Goal: Task Accomplishment & Management: Manage account settings

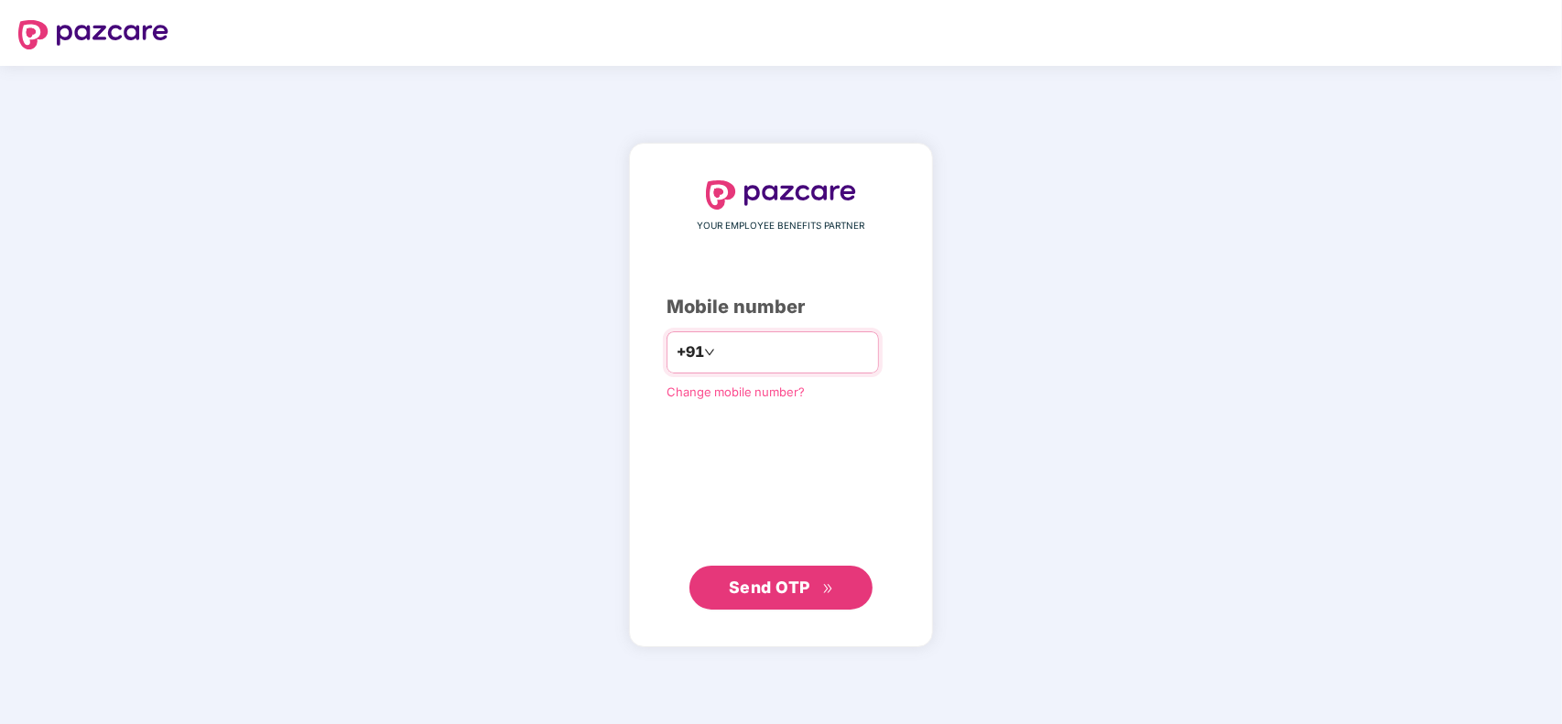
click at [788, 341] on input "number" at bounding box center [794, 352] width 150 height 29
type input "**********"
click at [788, 573] on button "Send OTP" at bounding box center [781, 587] width 183 height 44
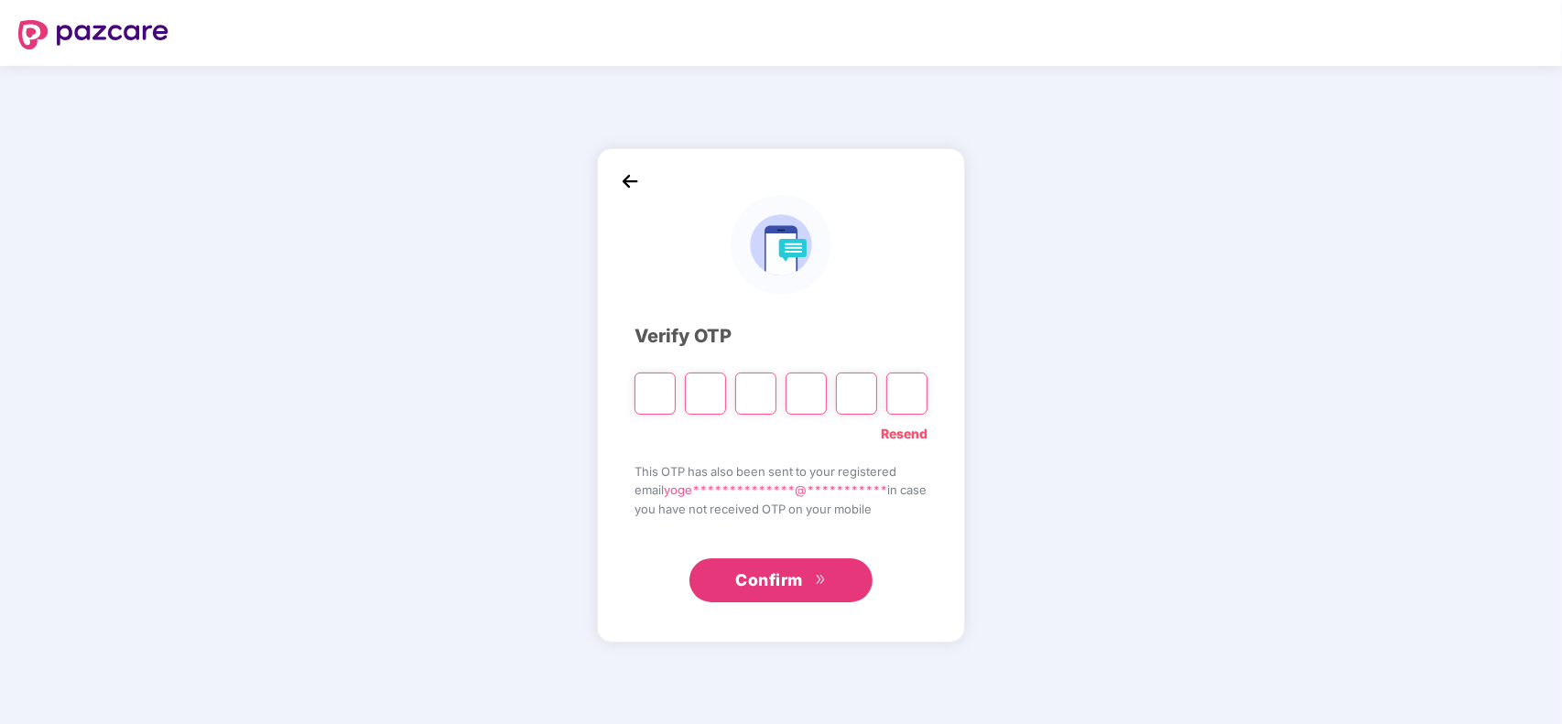
type input "*"
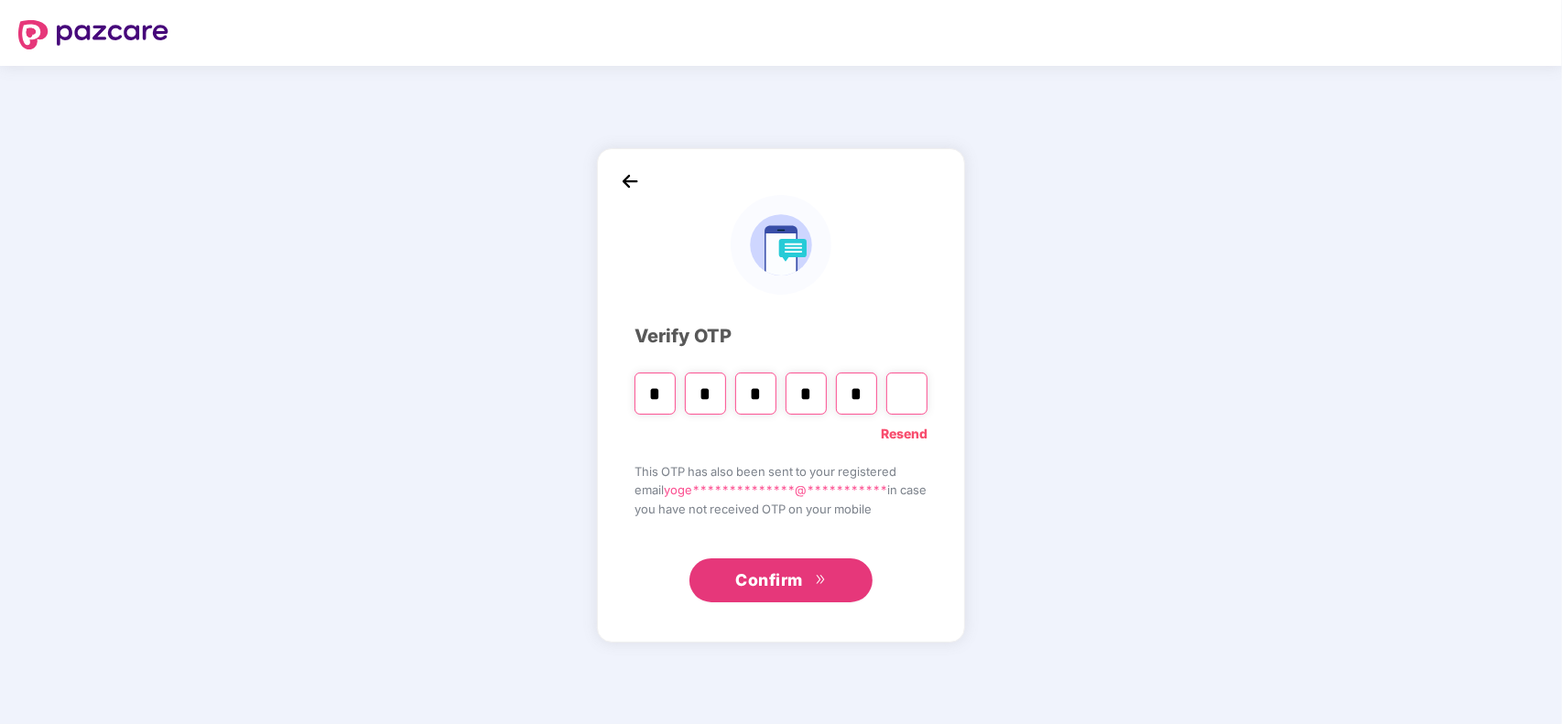
type input "*"
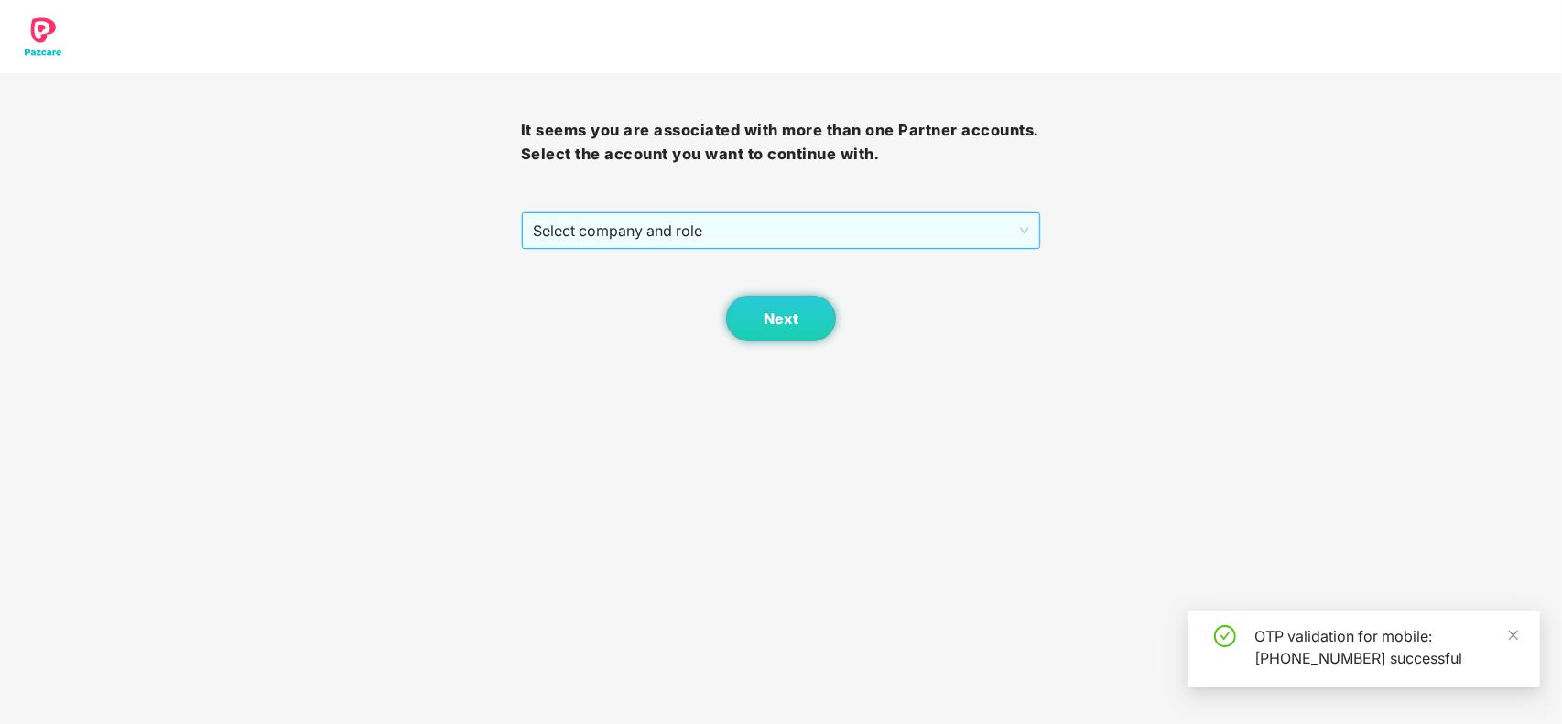
click at [715, 230] on span "Select company and role" at bounding box center [781, 230] width 497 height 35
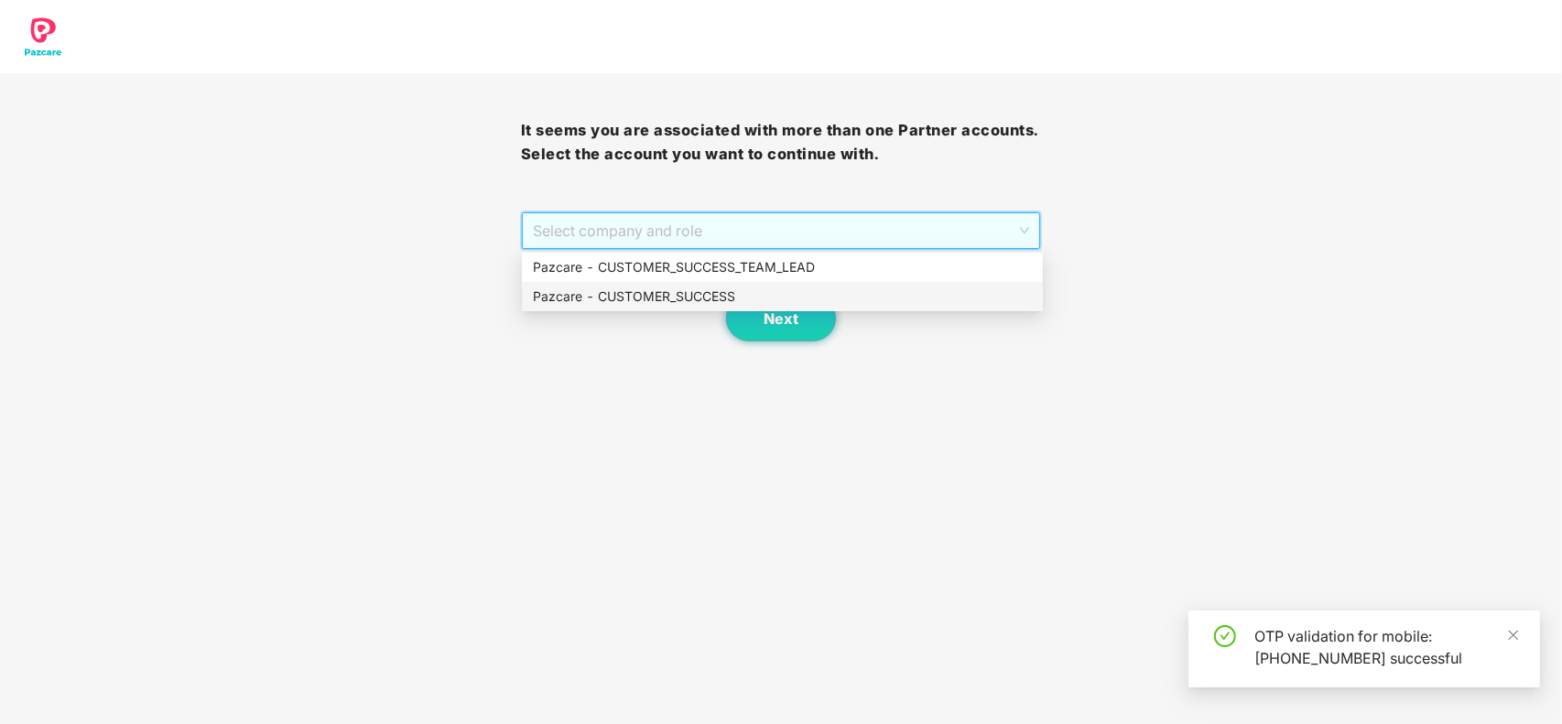
click at [678, 298] on div "Pazcare - CUSTOMER_SUCCESS" at bounding box center [782, 297] width 499 height 20
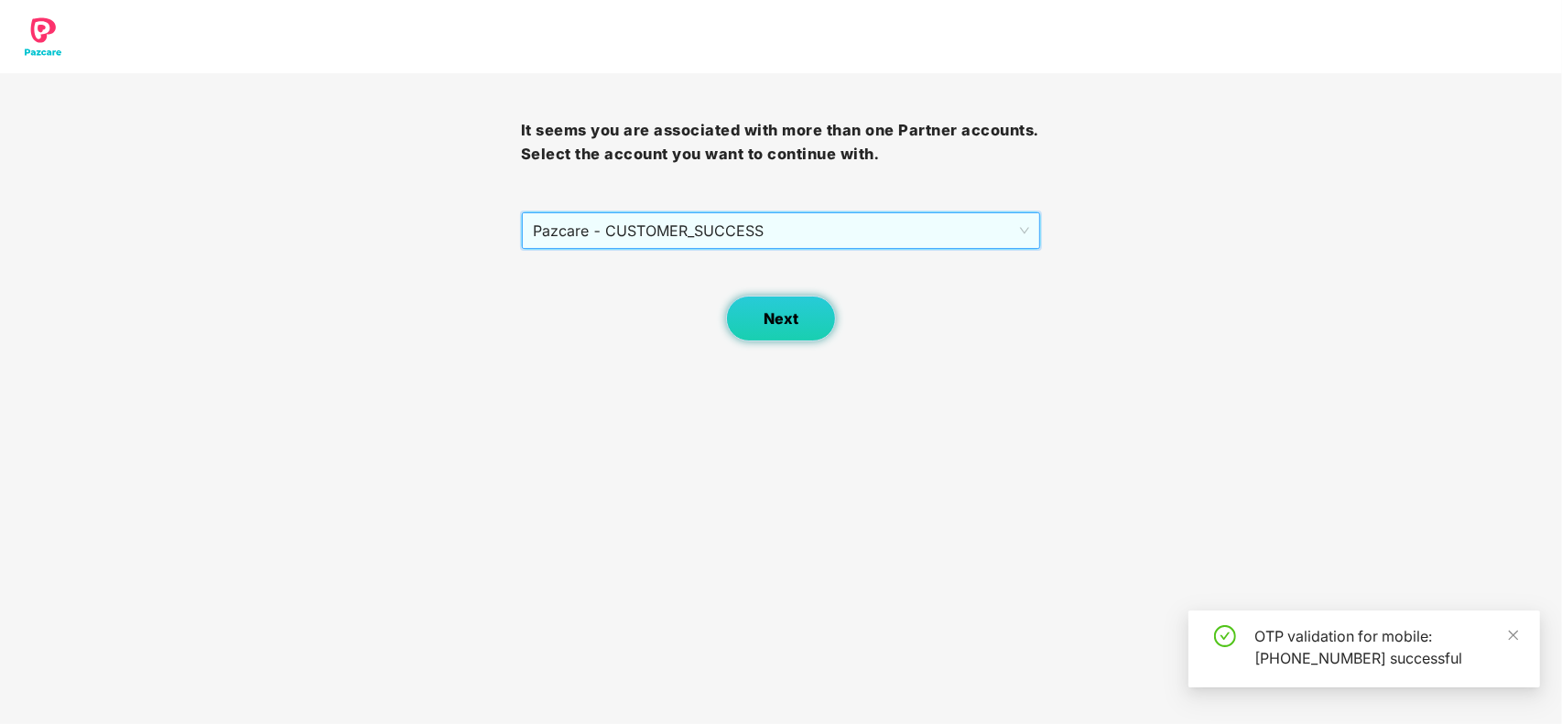
click at [744, 305] on button "Next" at bounding box center [781, 319] width 110 height 46
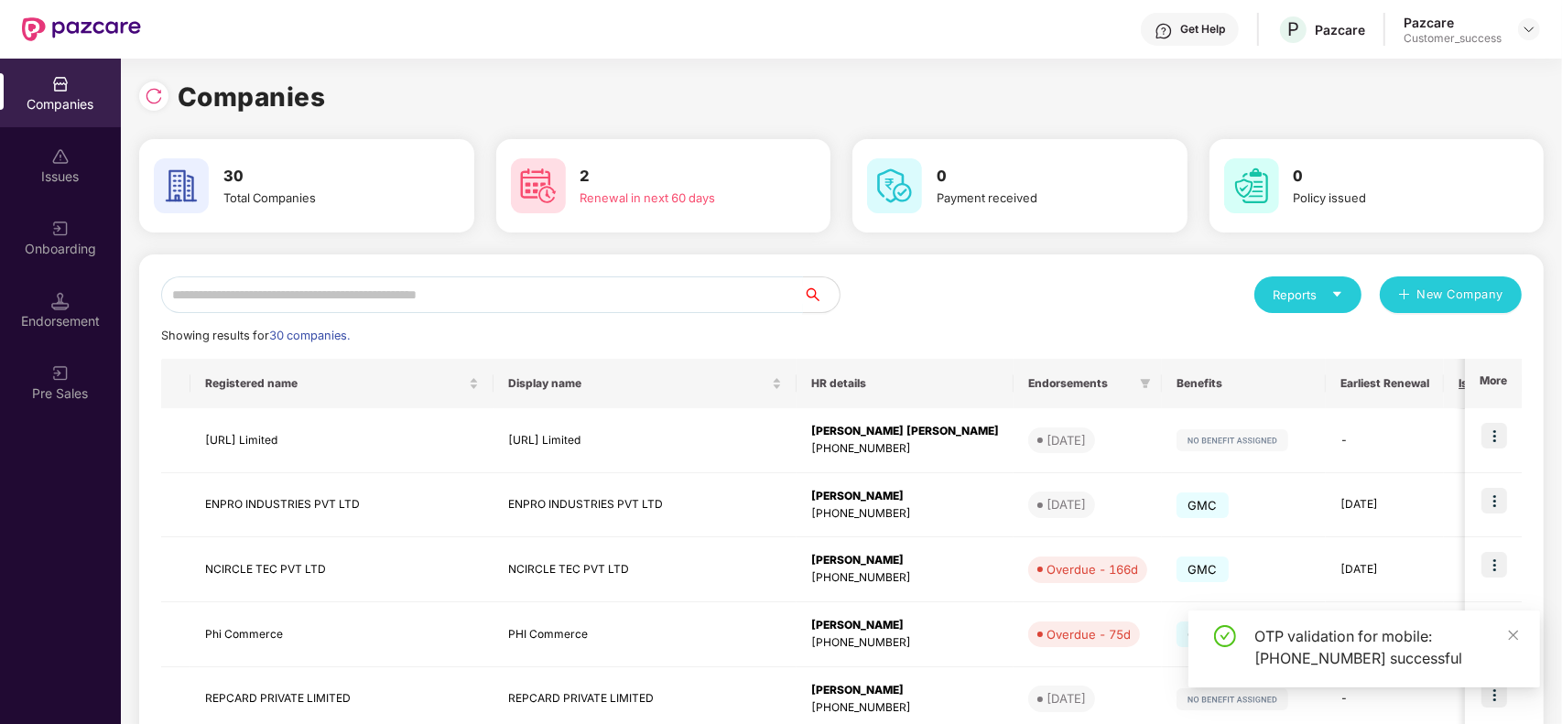
click at [375, 296] on input "text" at bounding box center [482, 295] width 642 height 37
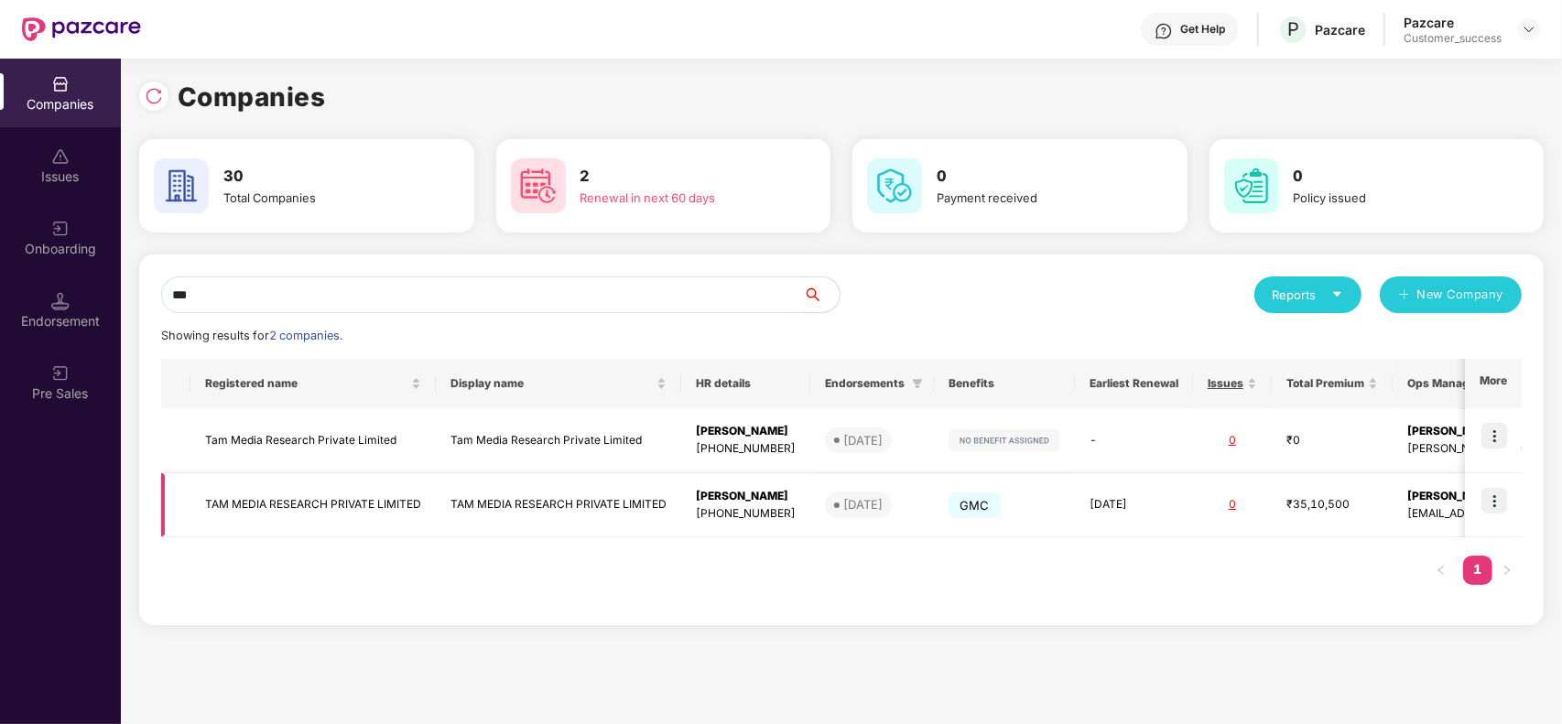
type input "***"
click at [1484, 509] on img at bounding box center [1495, 501] width 26 height 26
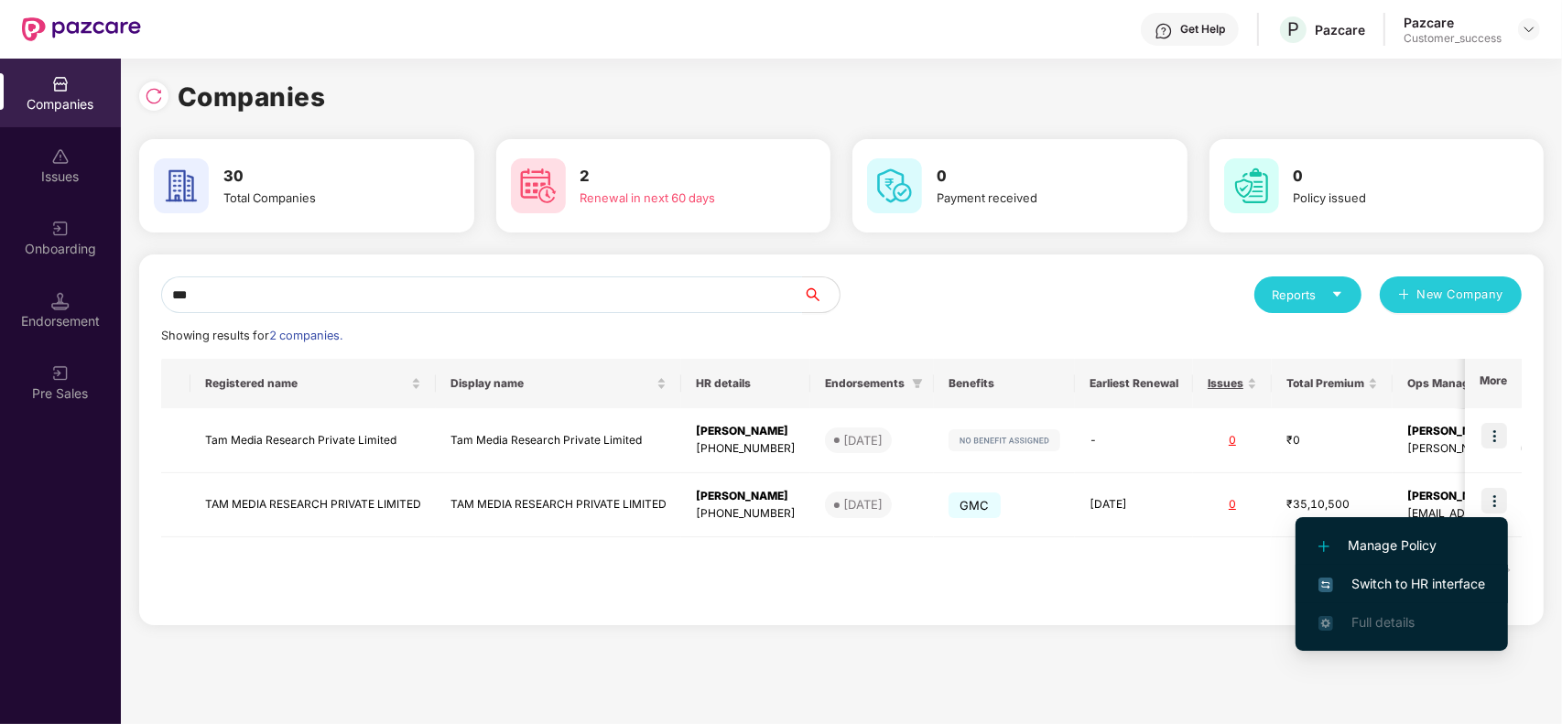
click at [1406, 581] on span "Switch to HR interface" at bounding box center [1402, 584] width 167 height 20
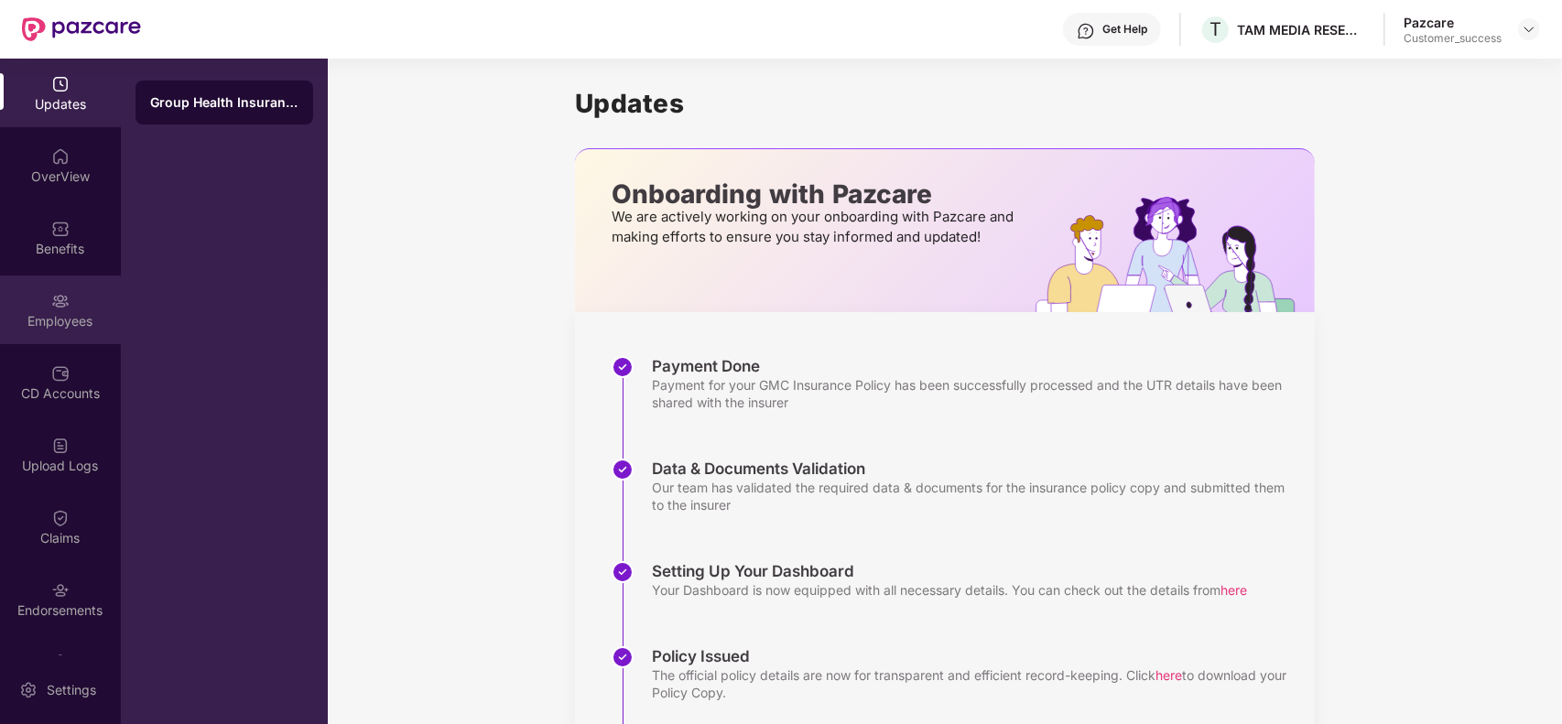
click at [62, 326] on div "Employees" at bounding box center [60, 321] width 121 height 18
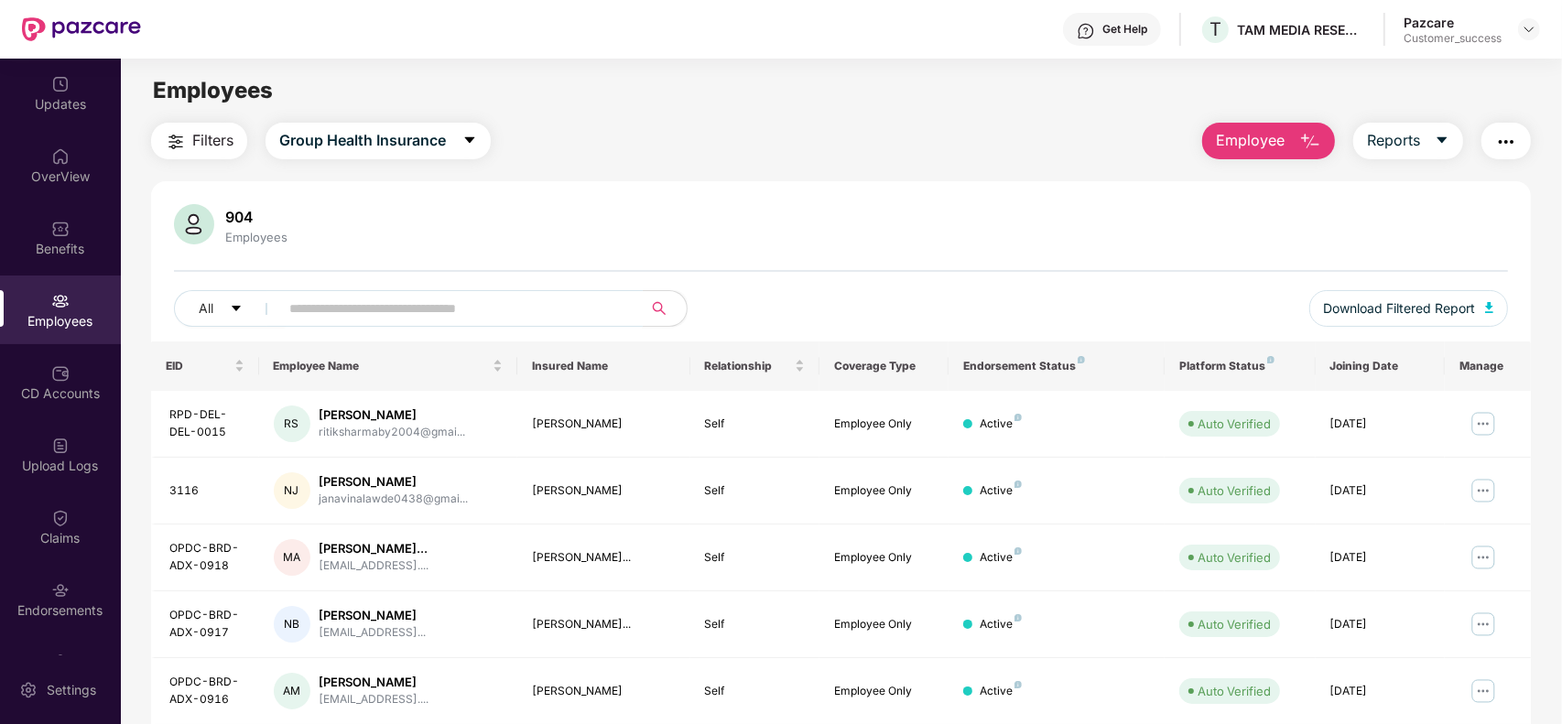
click at [381, 304] on input "text" at bounding box center [453, 308] width 329 height 27
paste input "*****"
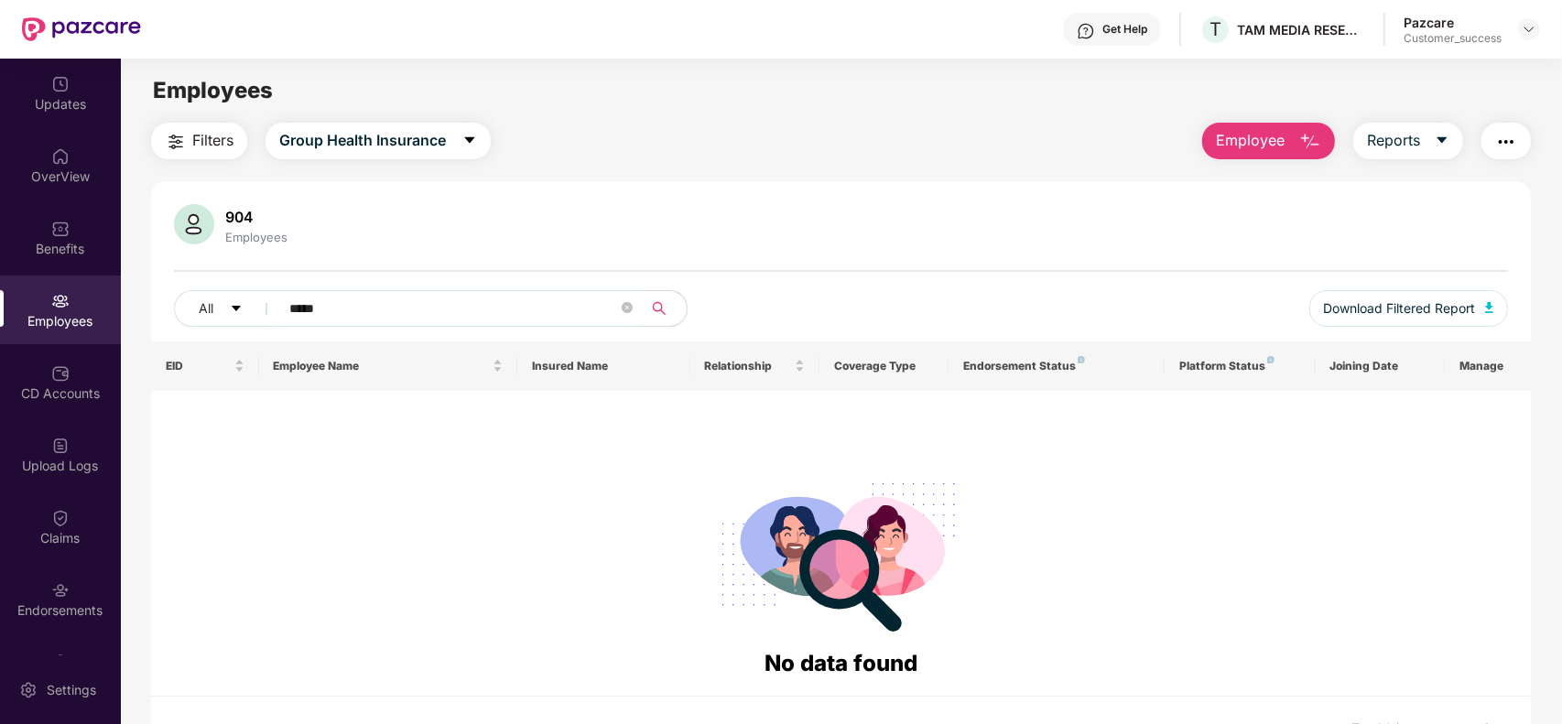
paste input "**********"
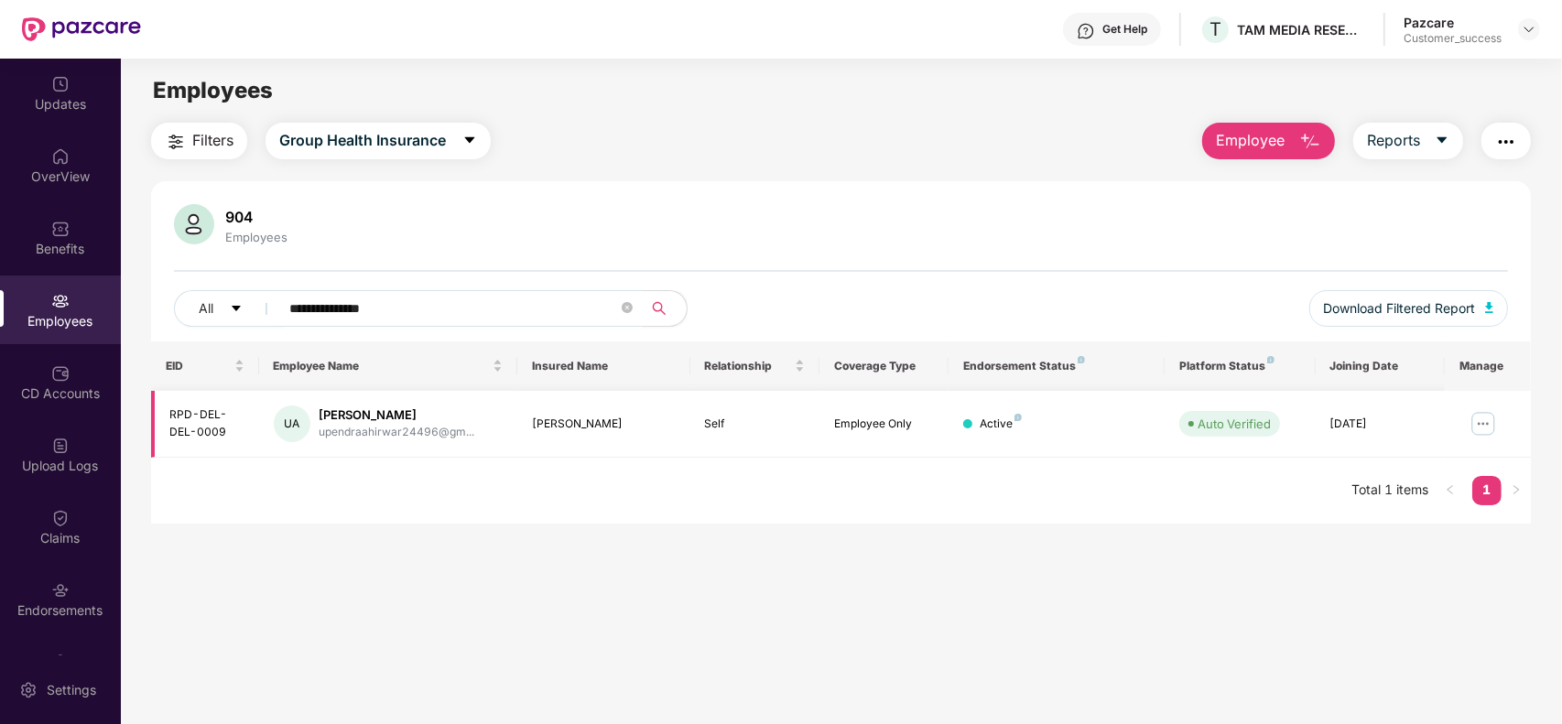
type input "**********"
click at [1477, 430] on img at bounding box center [1483, 423] width 29 height 29
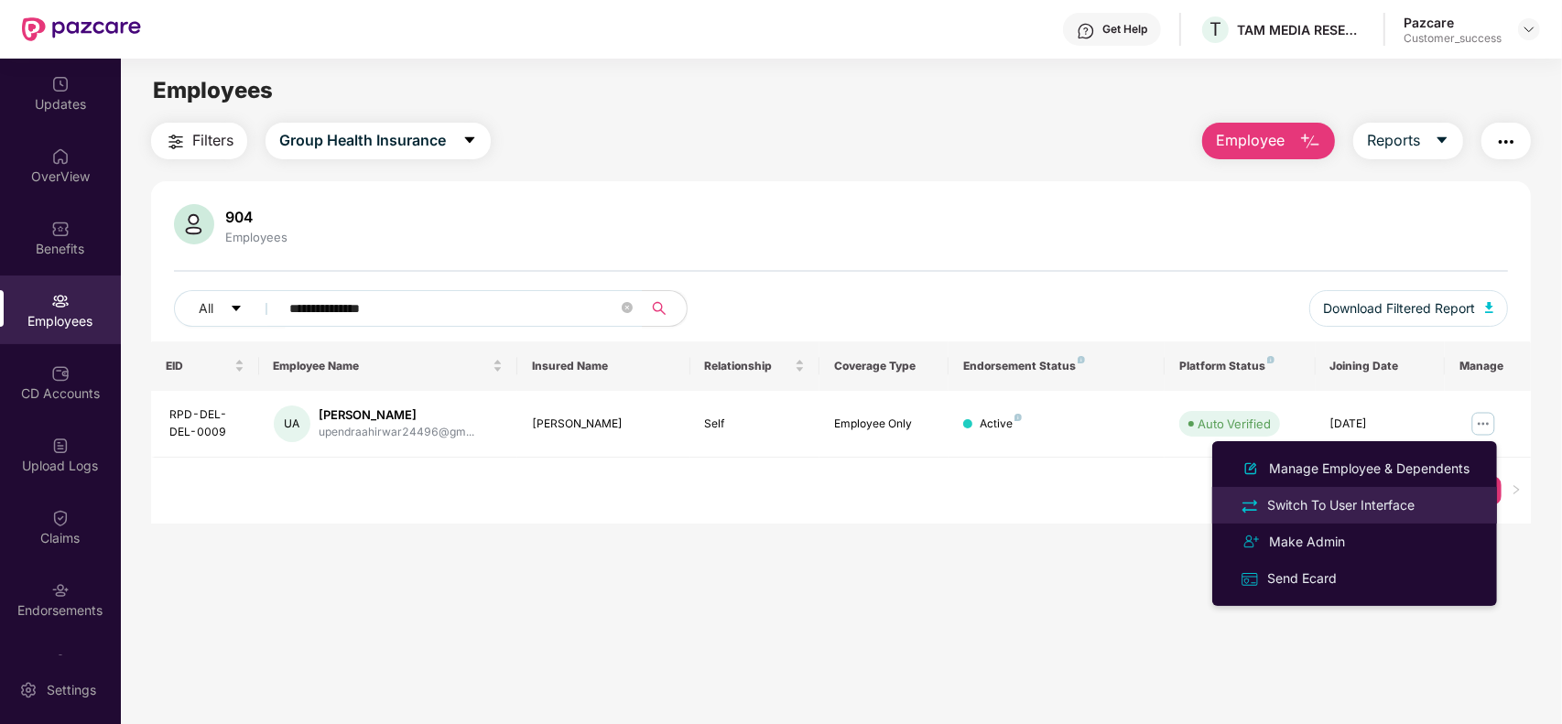
click at [1358, 497] on div "Switch To User Interface" at bounding box center [1341, 505] width 155 height 20
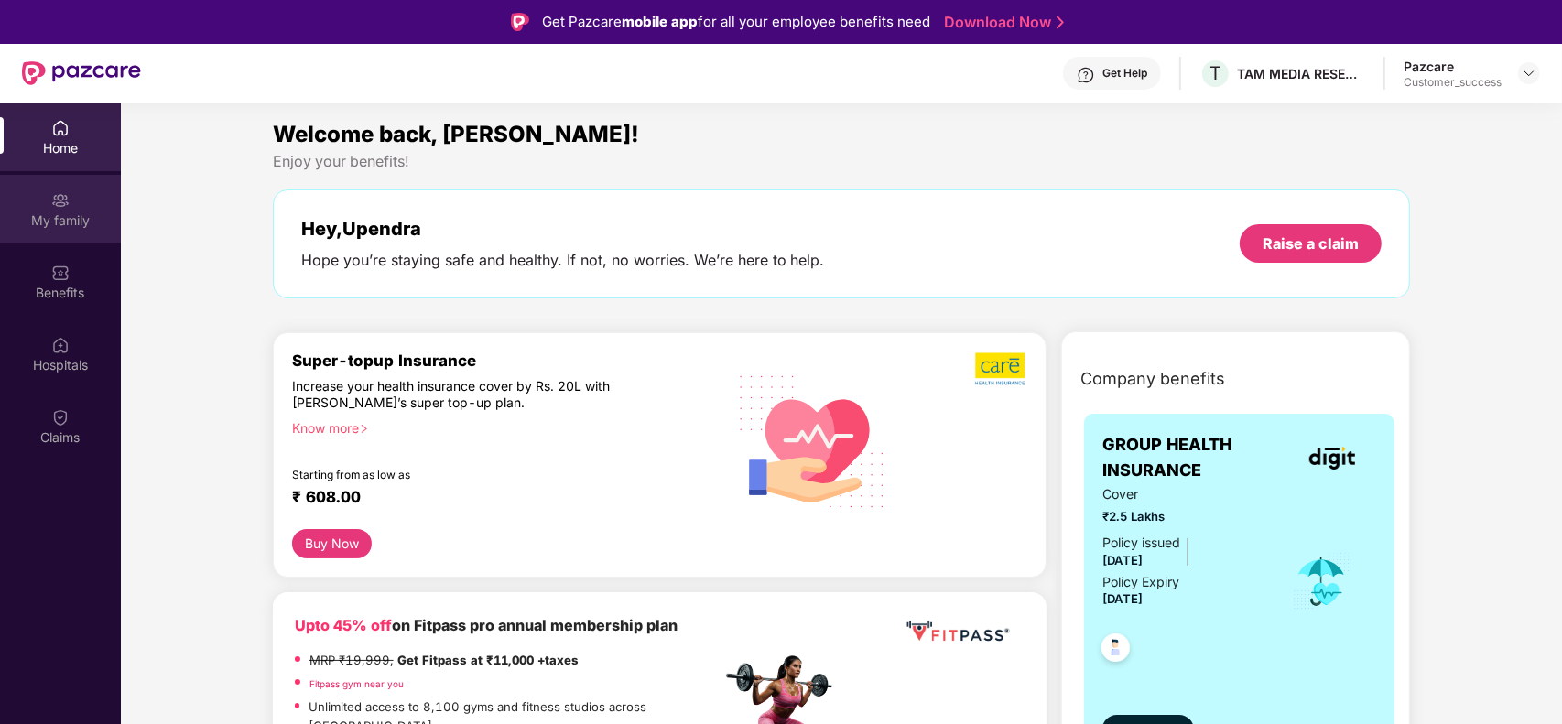
click at [83, 223] on div "My family" at bounding box center [60, 221] width 121 height 18
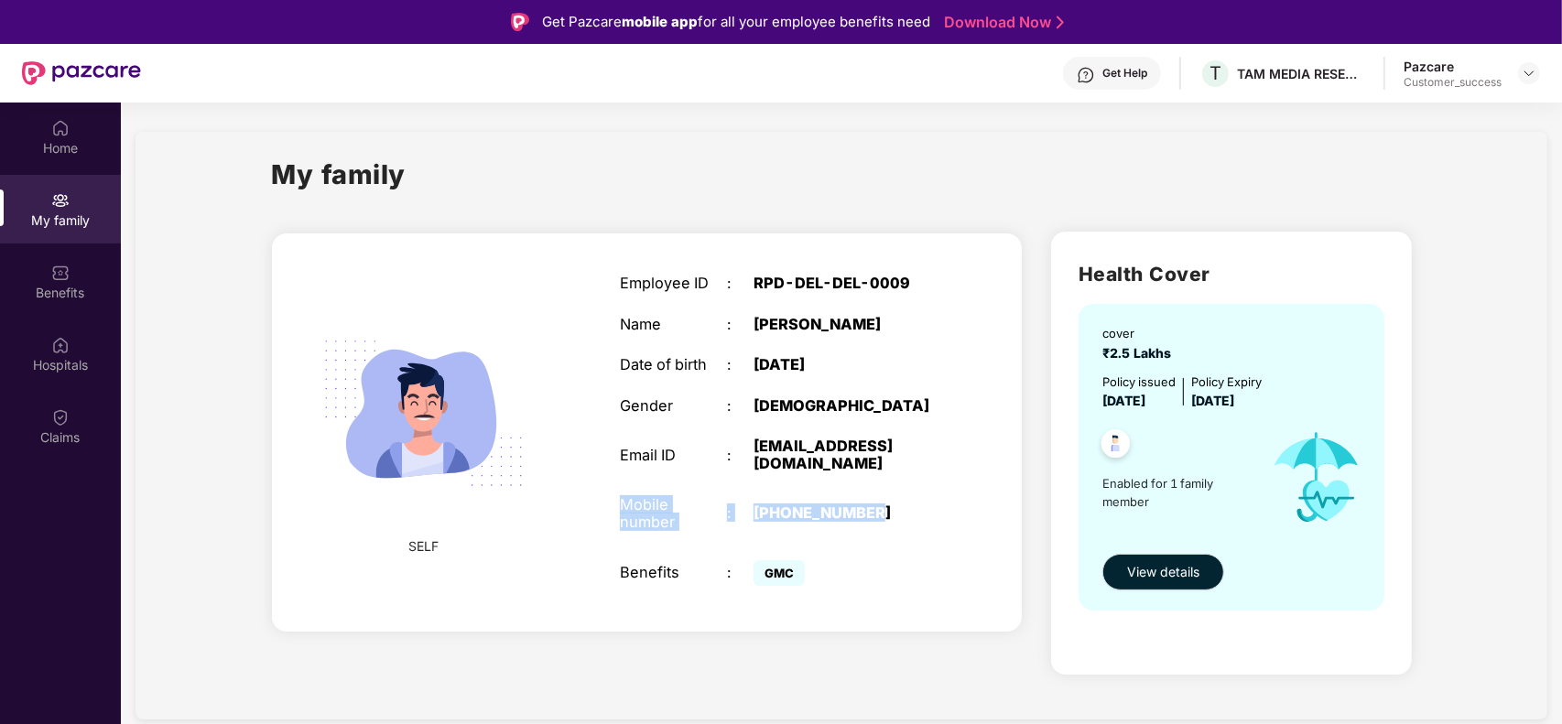
drag, startPoint x: 894, startPoint y: 499, endPoint x: 625, endPoint y: 505, distance: 269.3
click at [625, 505] on div "Mobile number : [PHONE_NUMBER]" at bounding box center [780, 514] width 320 height 36
copy div "Mobile number : [PHONE_NUMBER]"
click at [1532, 80] on img at bounding box center [1529, 73] width 15 height 15
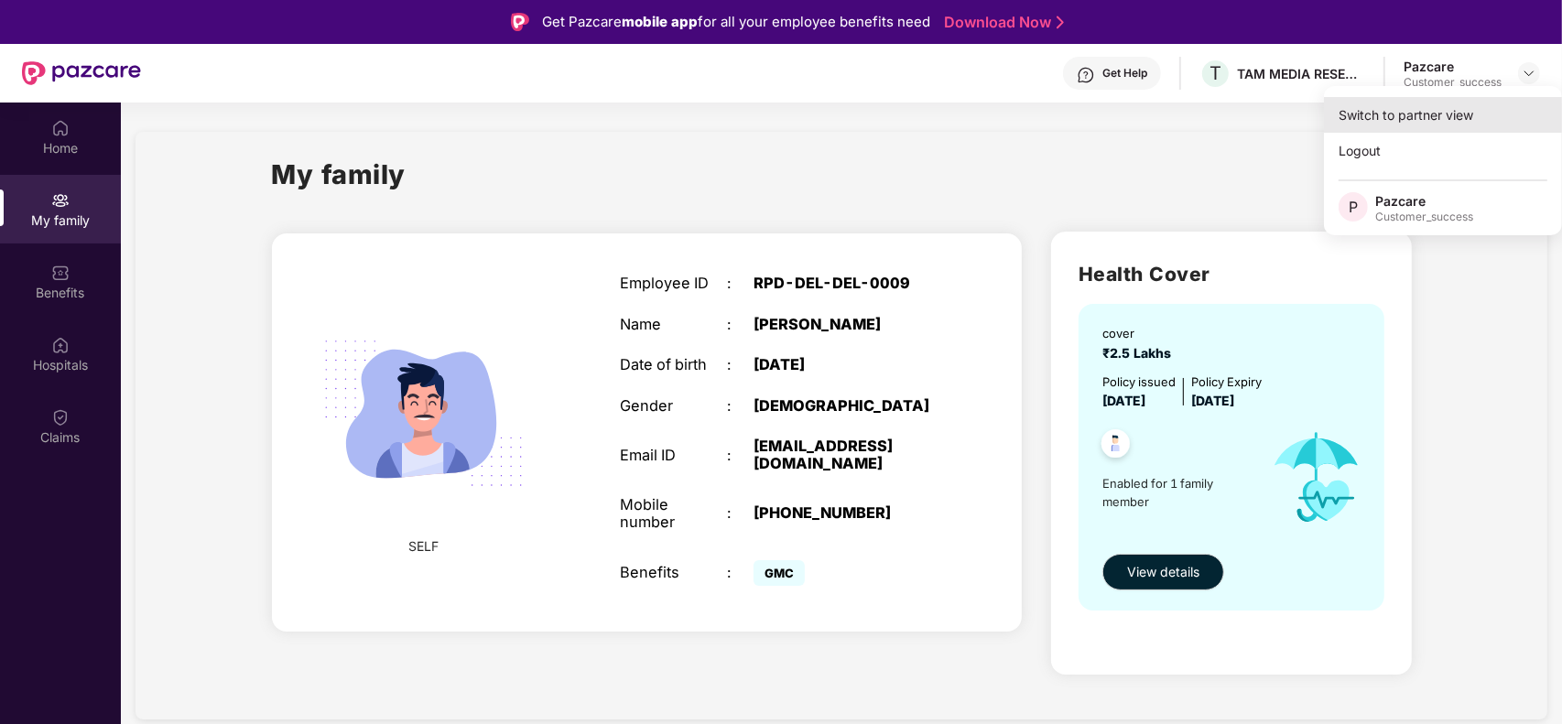
click at [1367, 117] on div "Switch to partner view" at bounding box center [1443, 115] width 238 height 36
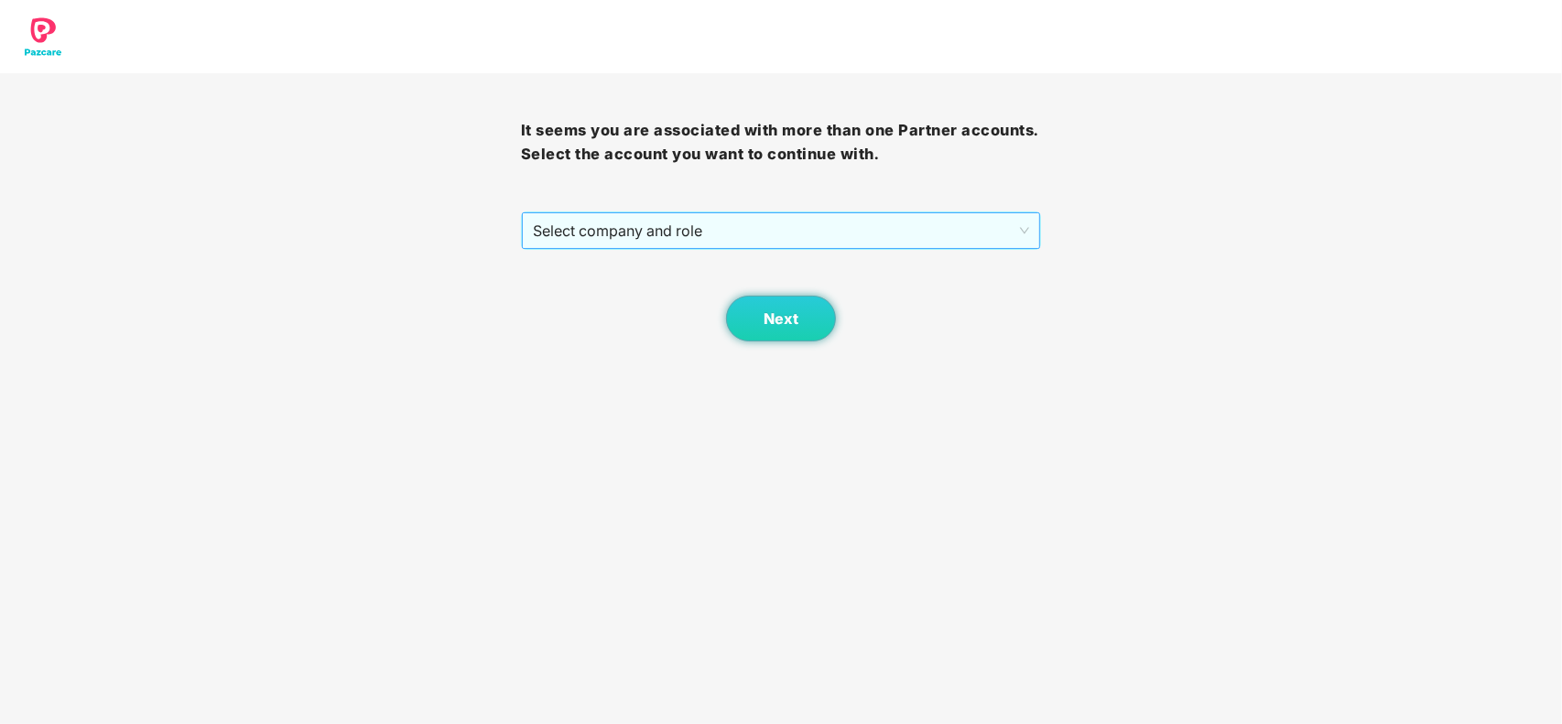
click at [720, 230] on span "Select company and role" at bounding box center [781, 230] width 497 height 35
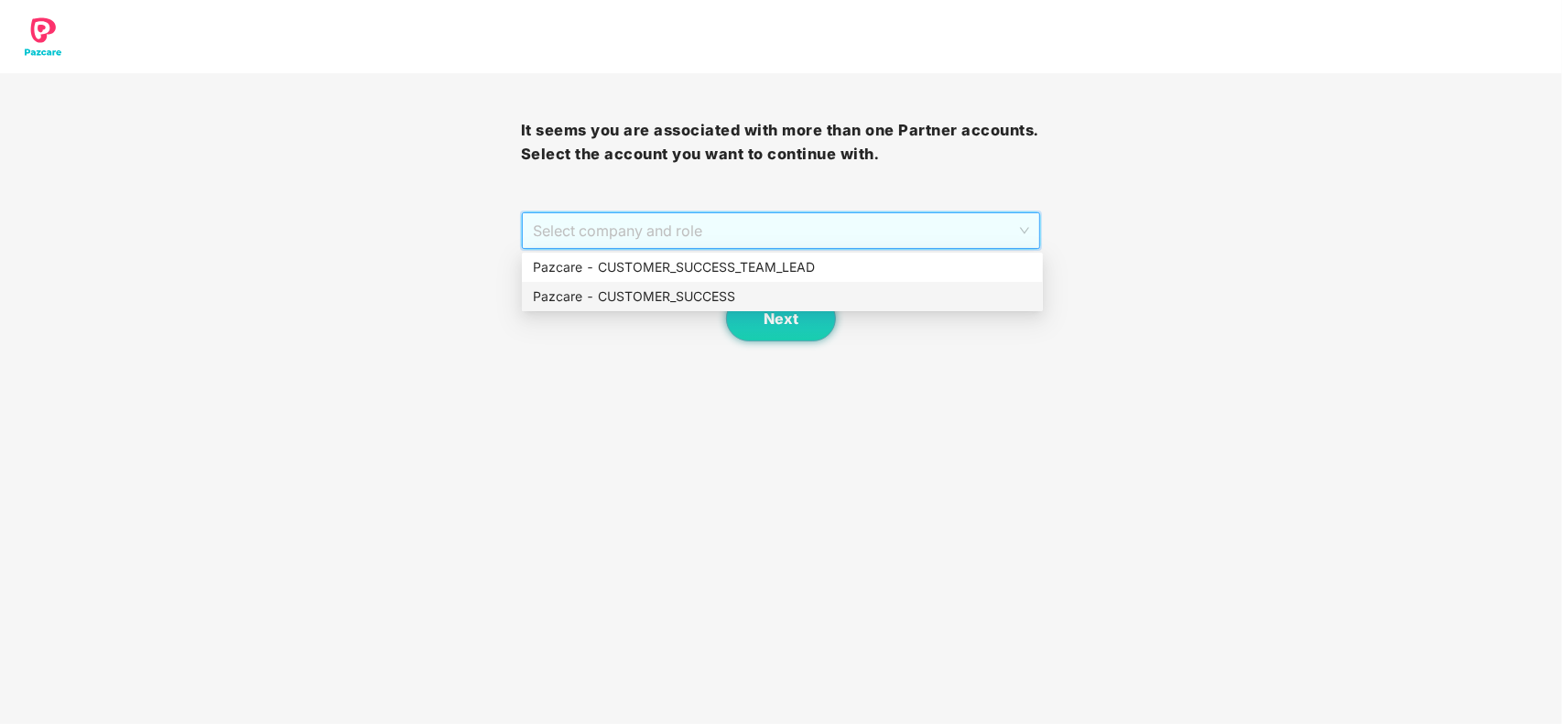
click at [673, 302] on div "Pazcare - CUSTOMER_SUCCESS" at bounding box center [782, 297] width 499 height 20
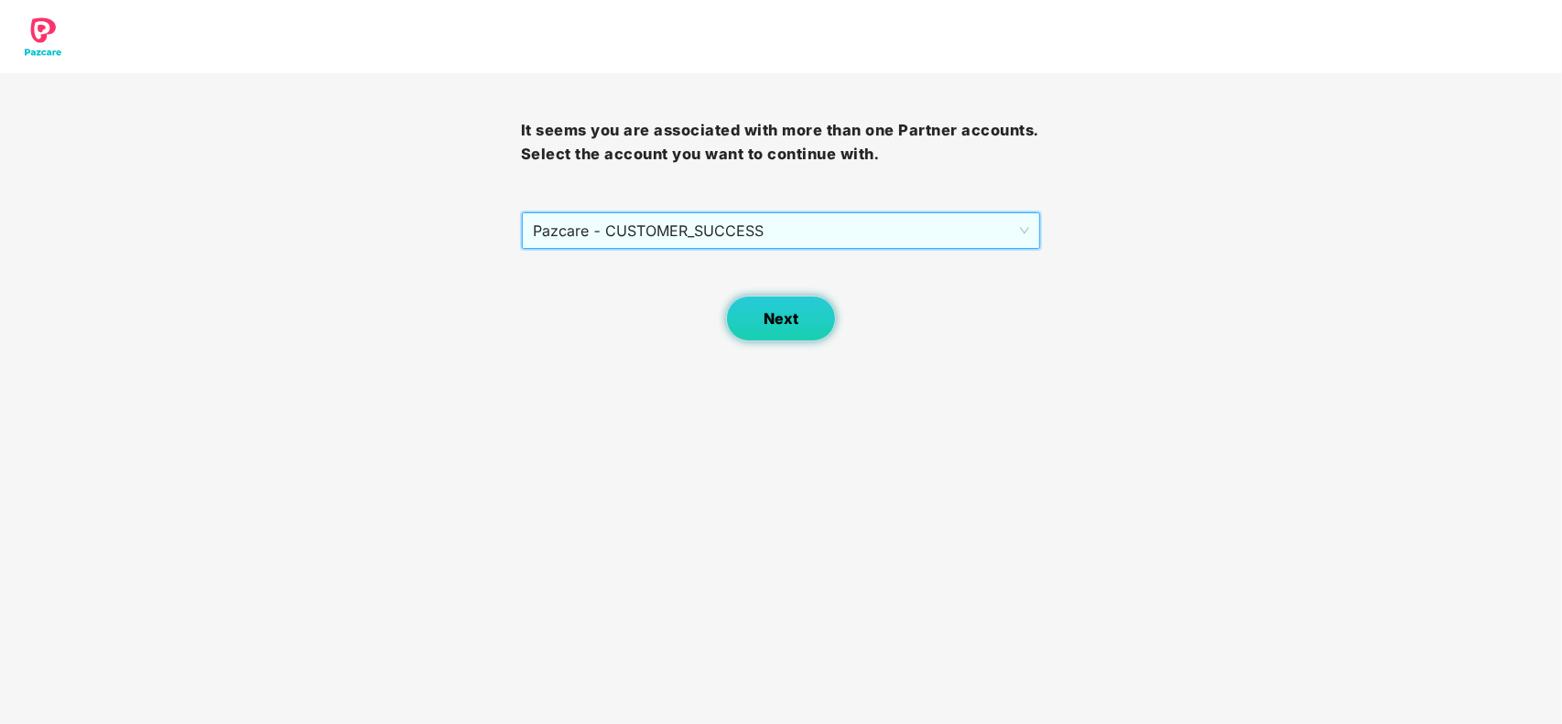
click at [770, 316] on span "Next" at bounding box center [781, 318] width 35 height 17
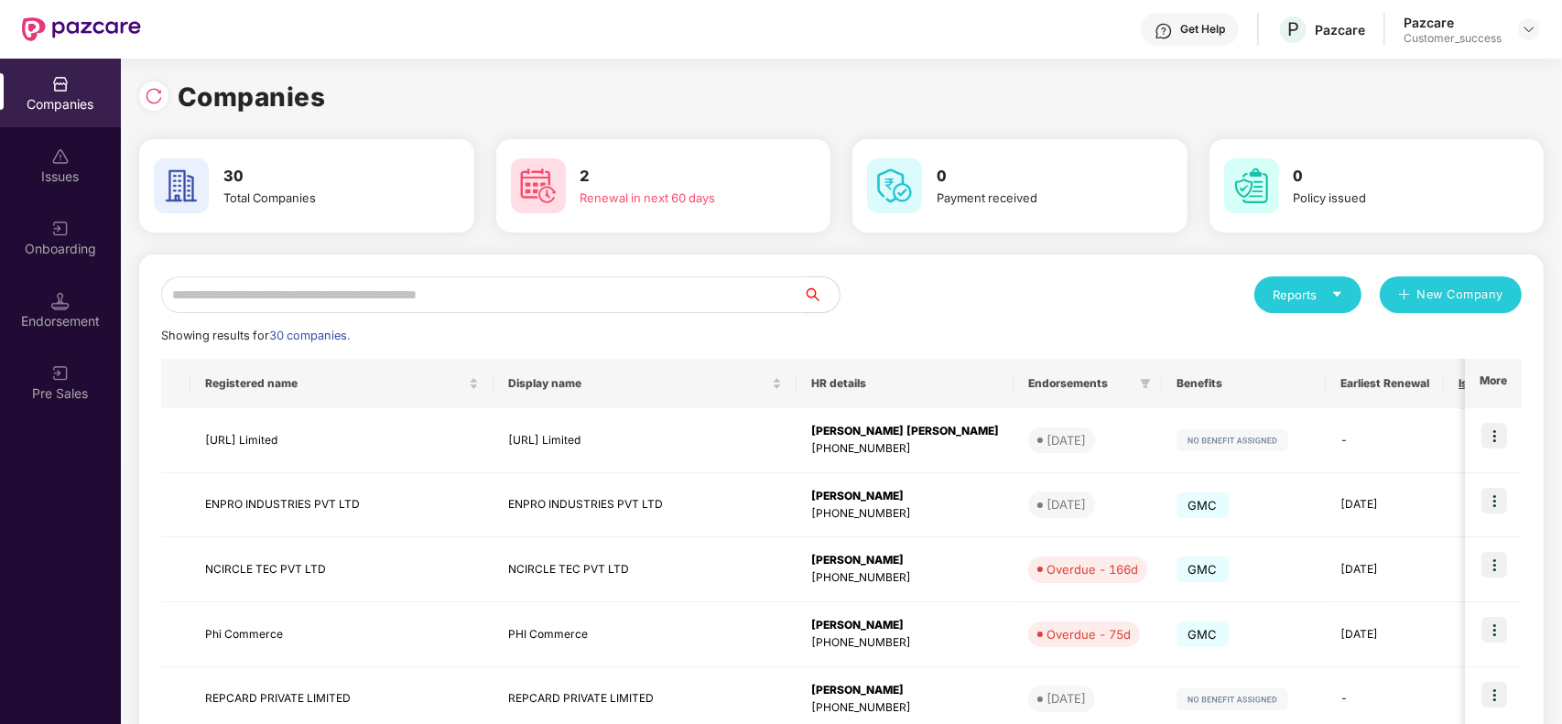
click at [241, 303] on input "text" at bounding box center [482, 295] width 642 height 37
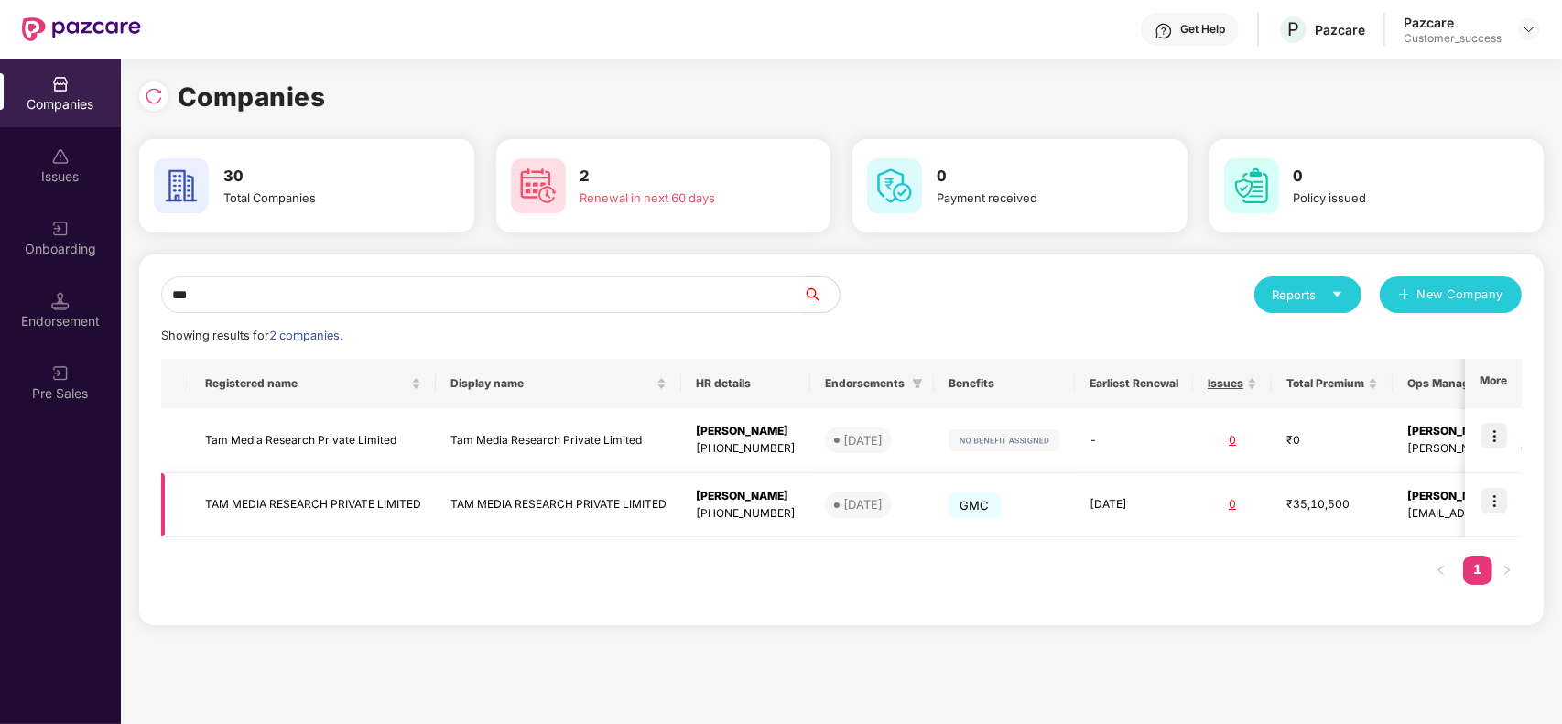
type input "***"
click at [1486, 491] on img at bounding box center [1495, 501] width 26 height 26
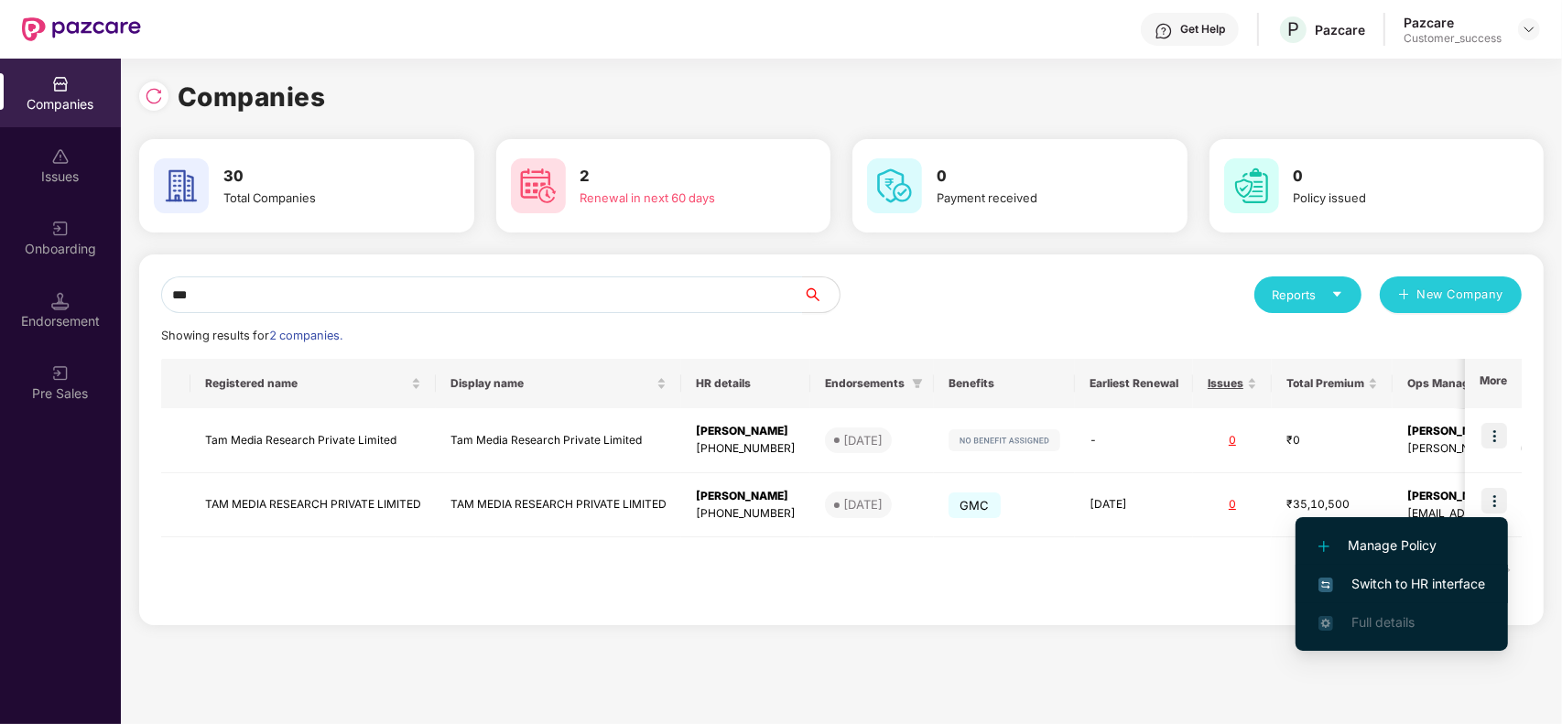
click at [1367, 570] on li "Switch to HR interface" at bounding box center [1402, 584] width 212 height 38
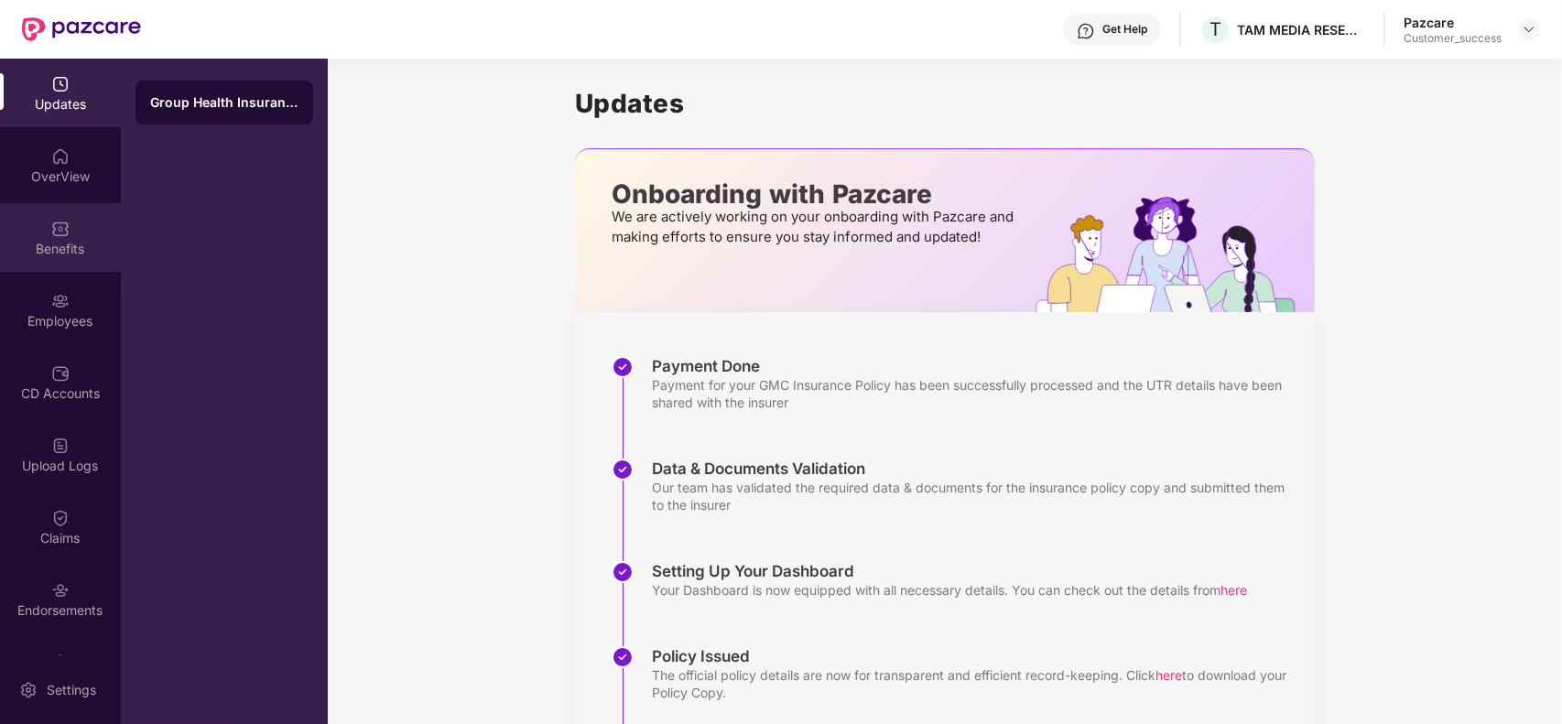
click at [71, 248] on div "Benefits" at bounding box center [60, 249] width 121 height 18
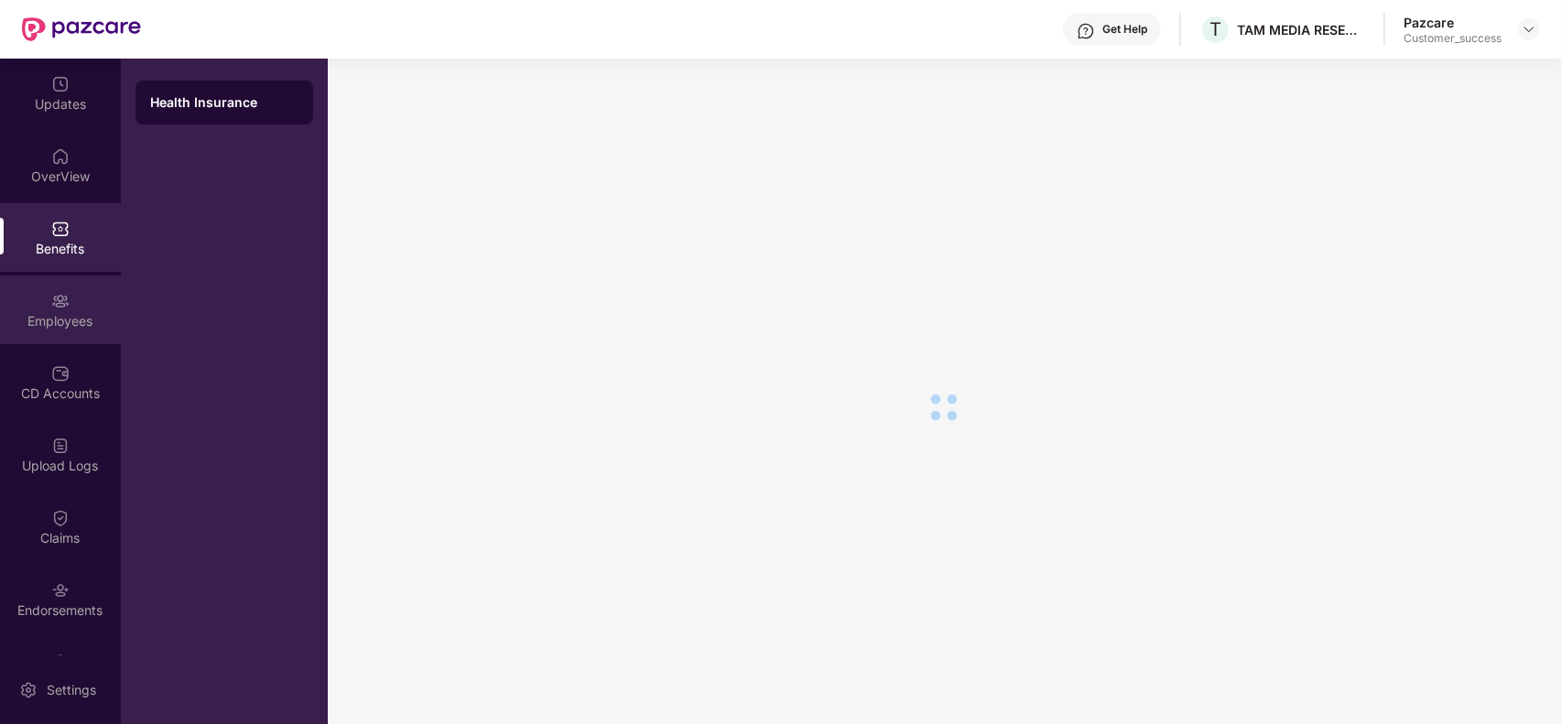
click at [76, 321] on div "Employees" at bounding box center [60, 321] width 121 height 18
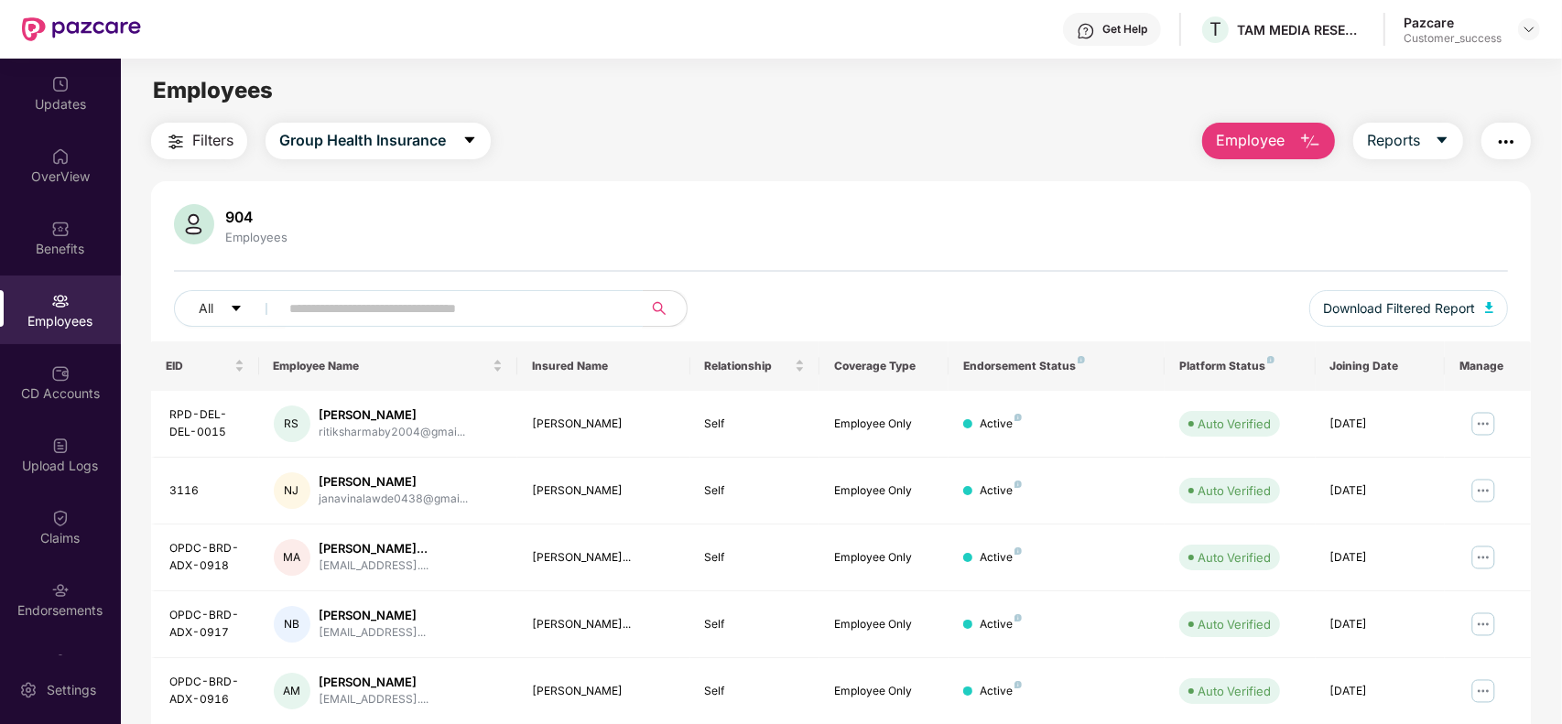
click at [407, 299] on input "text" at bounding box center [453, 308] width 329 height 27
paste input "**********"
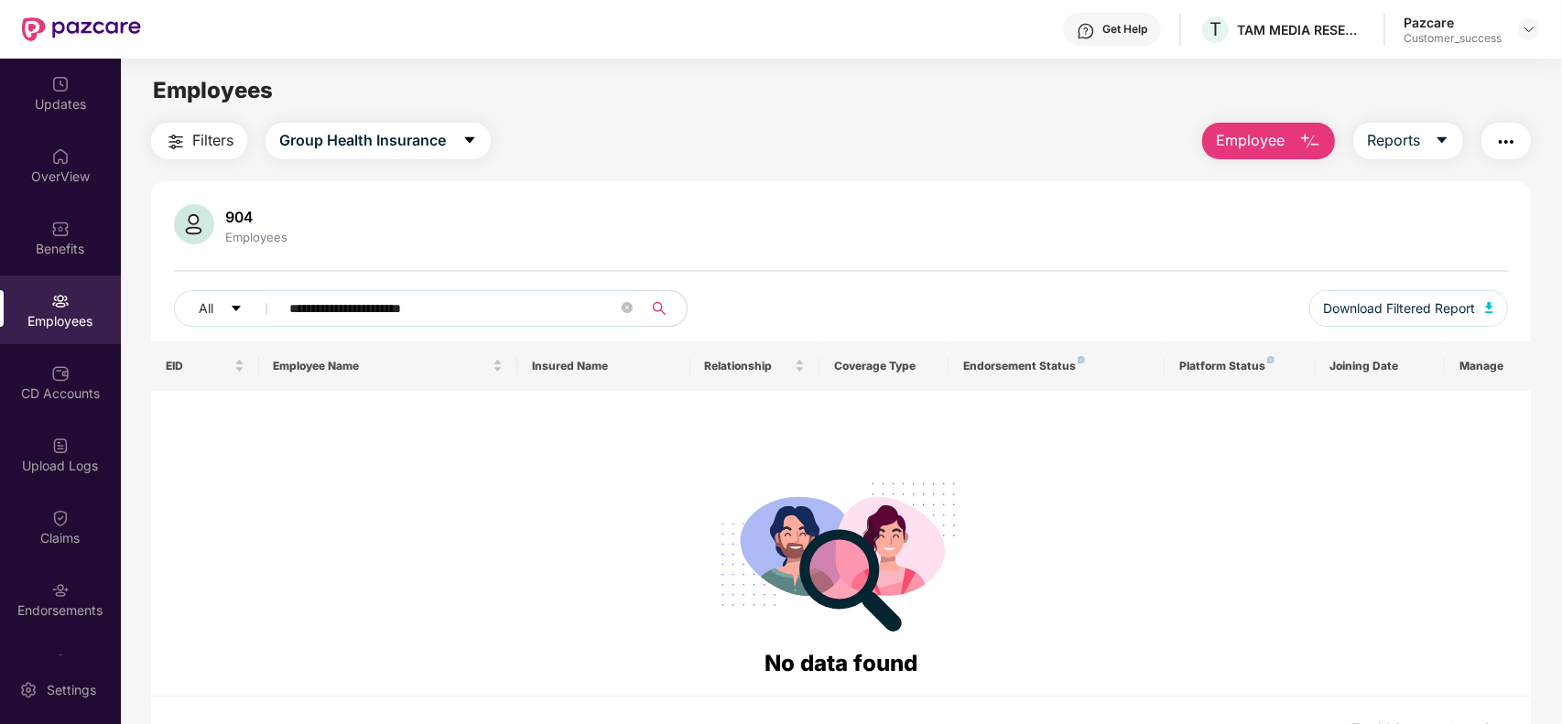
paste input "text"
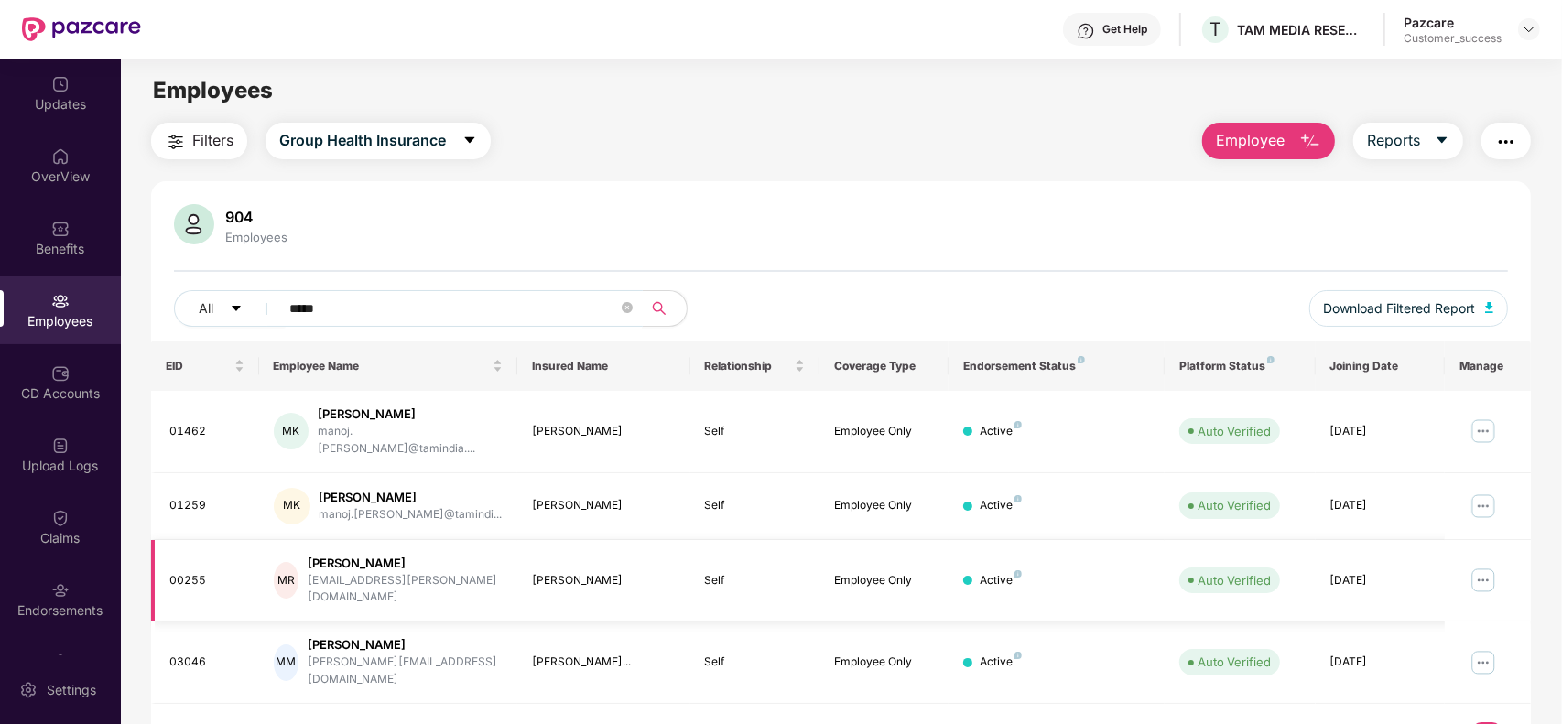
type input "*****"
click at [1481, 566] on img at bounding box center [1483, 580] width 29 height 29
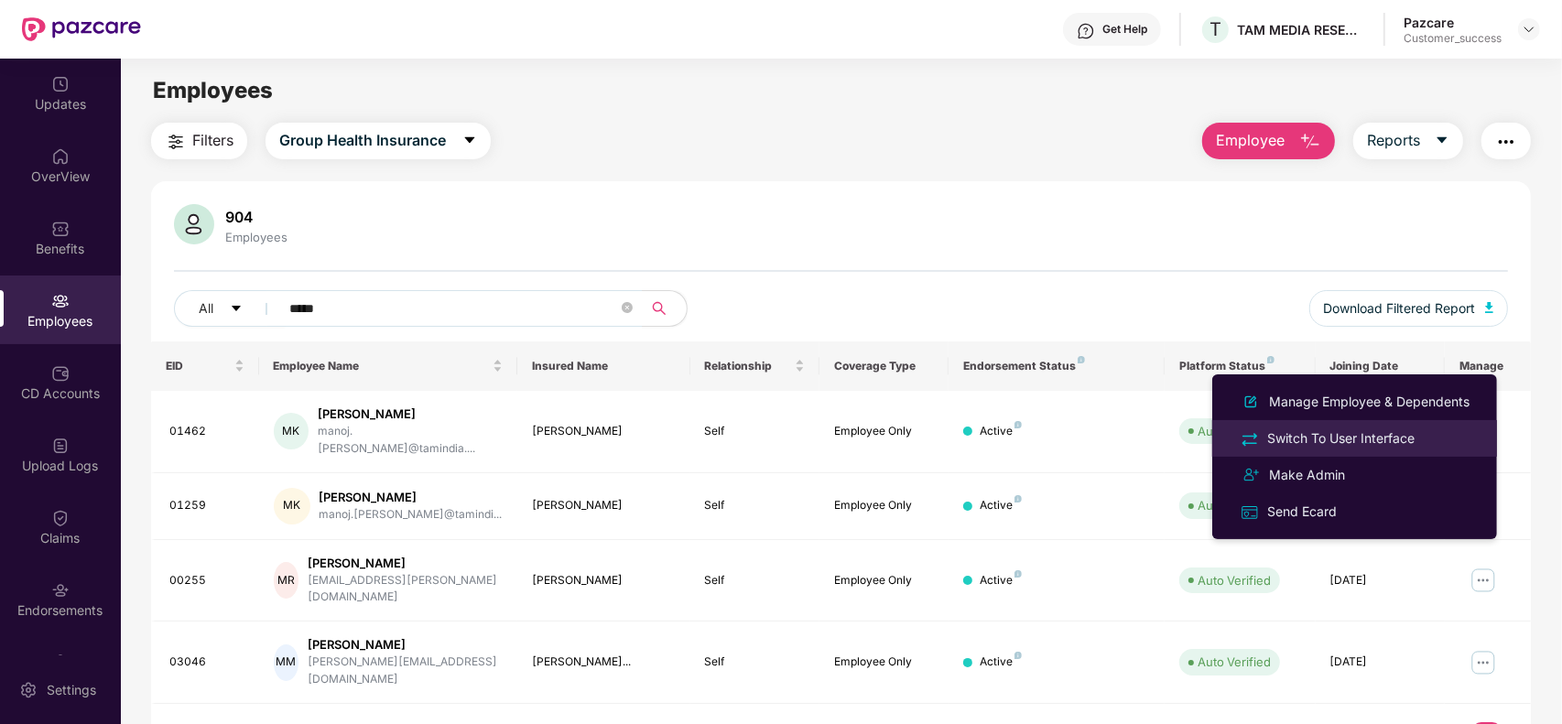
click at [1358, 444] on div "Switch To User Interface" at bounding box center [1341, 439] width 155 height 20
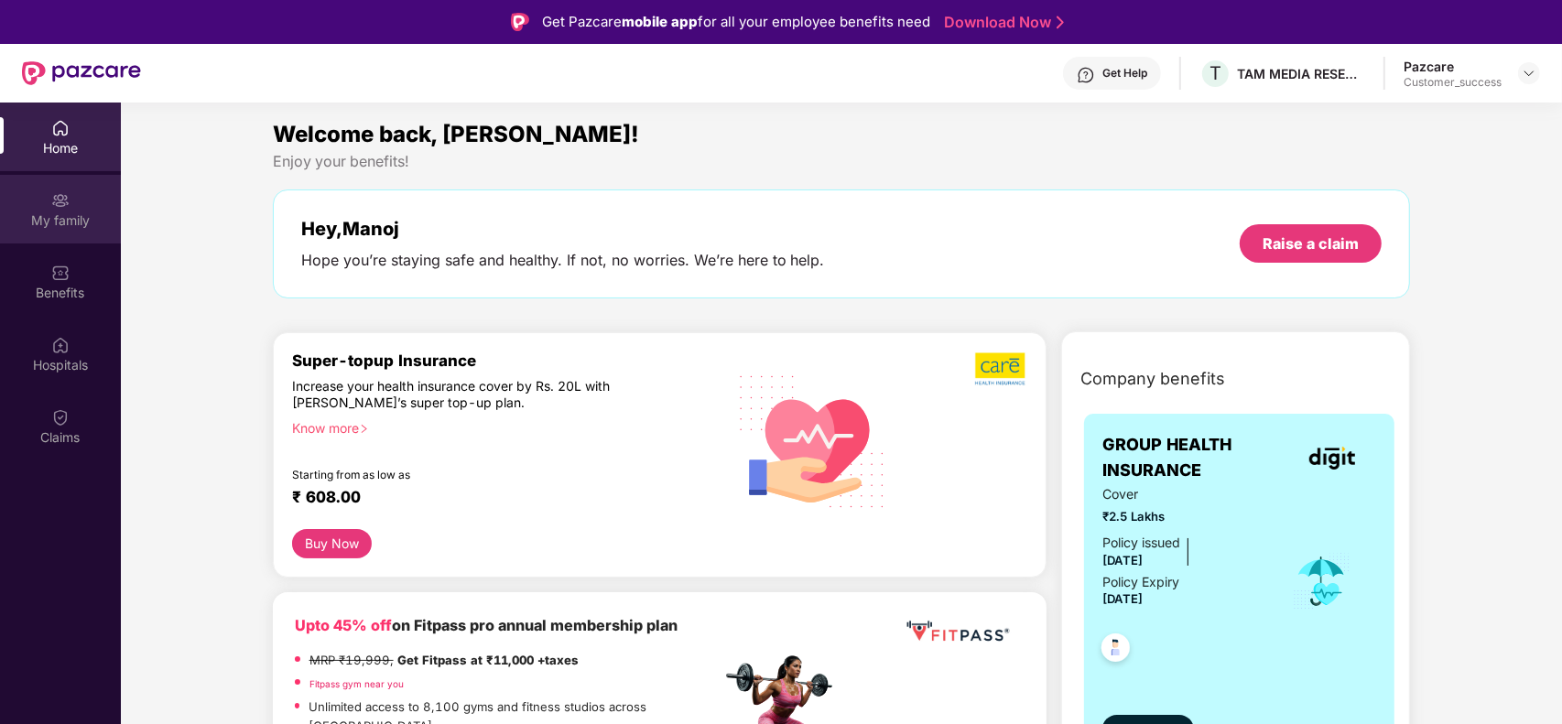
click at [55, 217] on div "My family" at bounding box center [60, 221] width 121 height 18
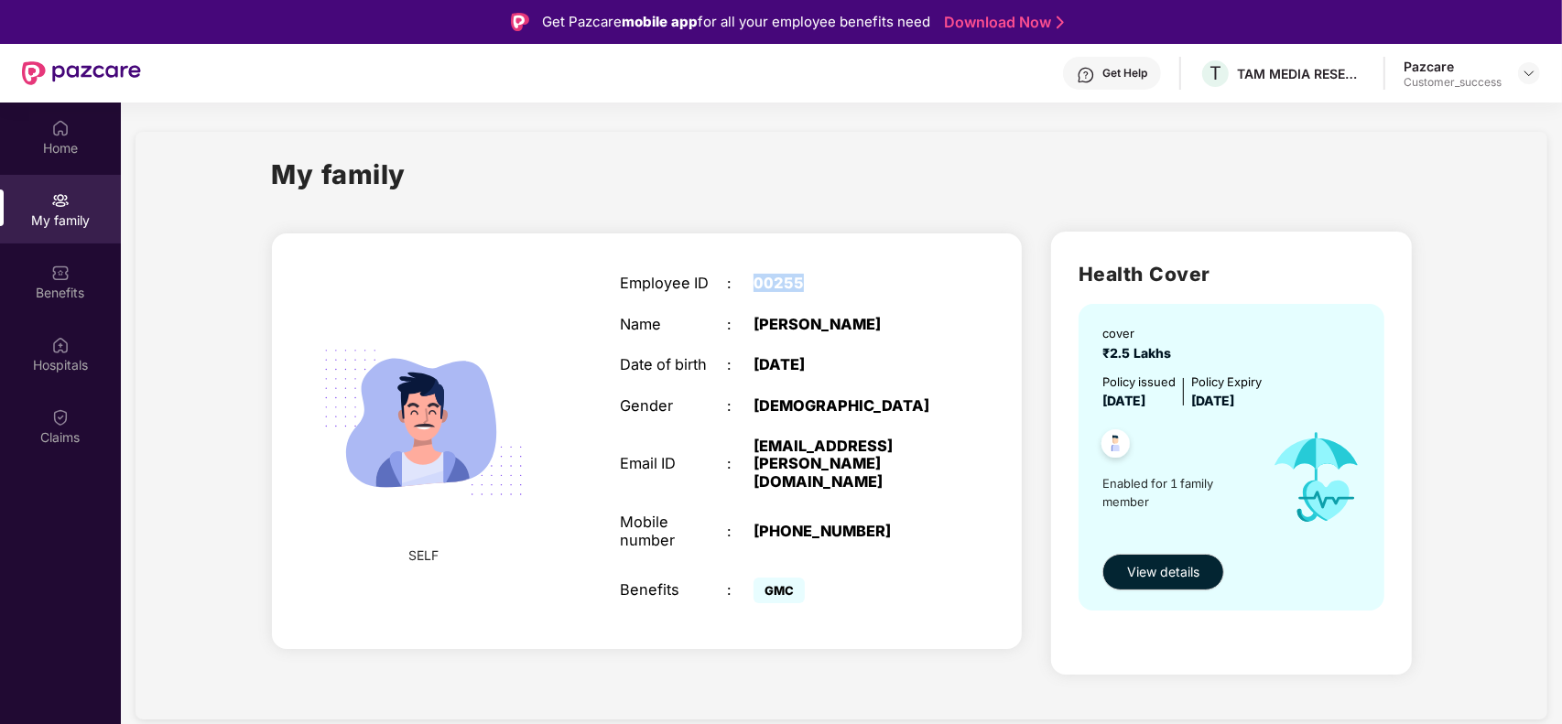
drag, startPoint x: 804, startPoint y: 279, endPoint x: 753, endPoint y: 282, distance: 51.4
click at [754, 282] on div "00255" at bounding box center [847, 283] width 187 height 17
click at [1156, 570] on span "View details" at bounding box center [1163, 572] width 72 height 20
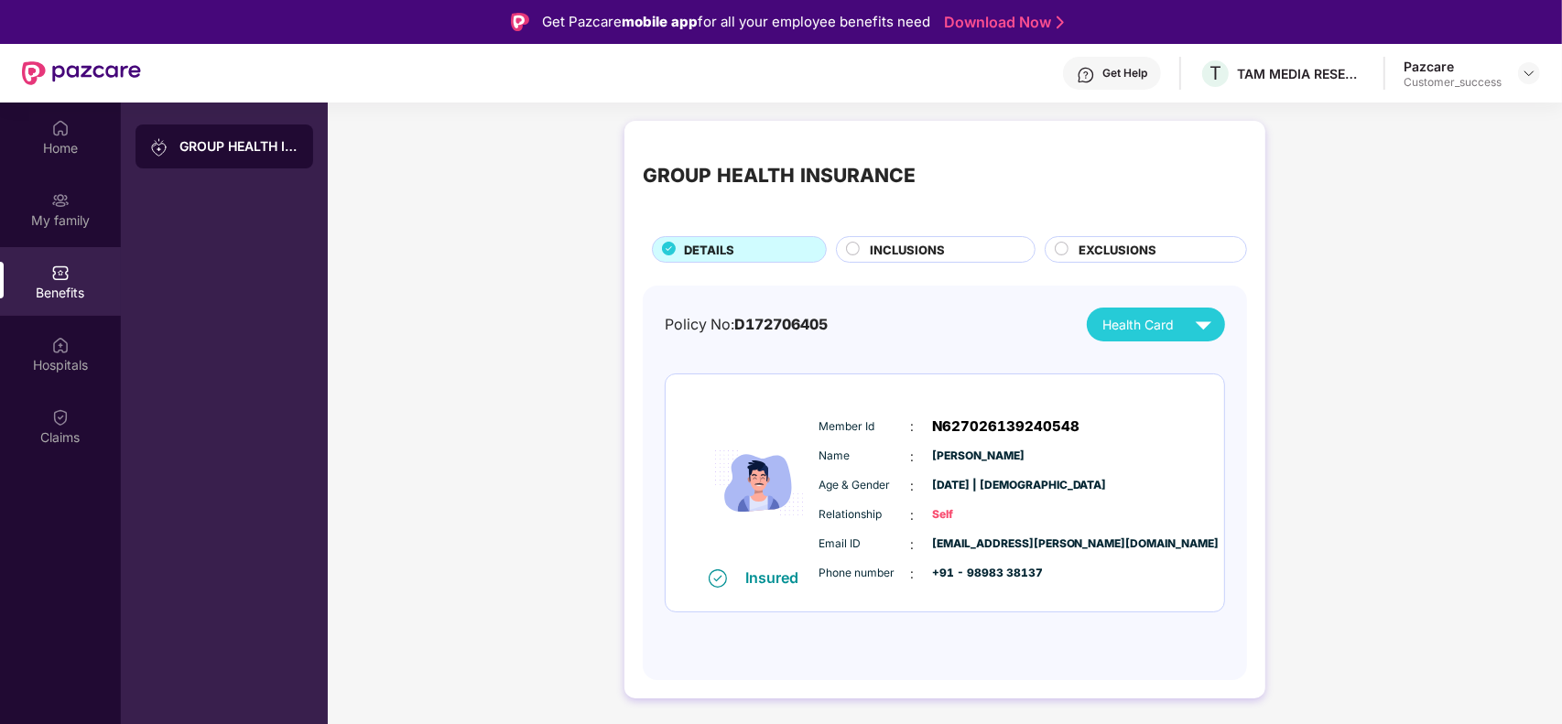
click at [808, 325] on span "D172706405" at bounding box center [780, 324] width 93 height 17
copy span "D172706405"
drag, startPoint x: 1083, startPoint y: 418, endPoint x: 937, endPoint y: 426, distance: 146.7
click at [937, 426] on div "Member Id : N627026139240548" at bounding box center [1001, 427] width 364 height 22
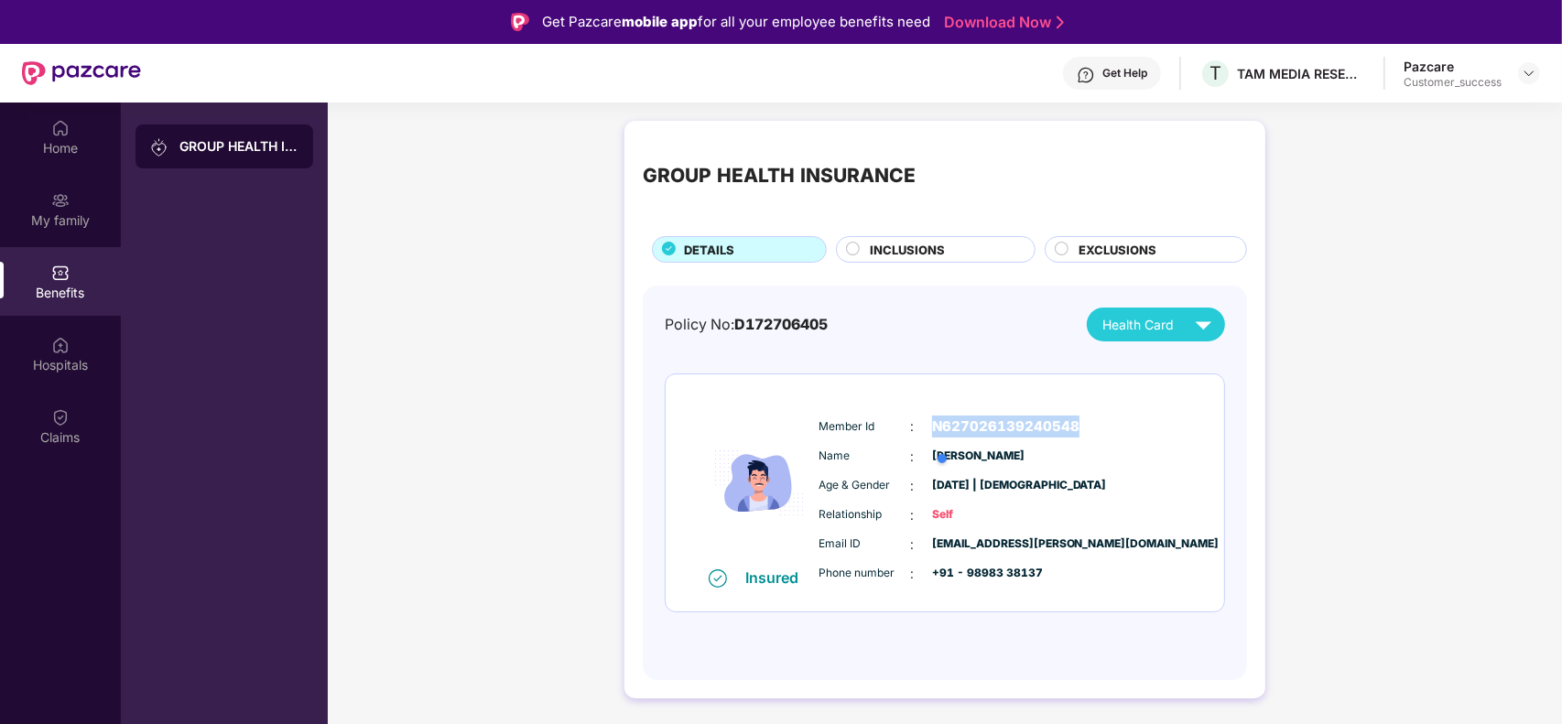
copy span "N627026139240548"
click at [1530, 74] on img at bounding box center [1529, 73] width 15 height 15
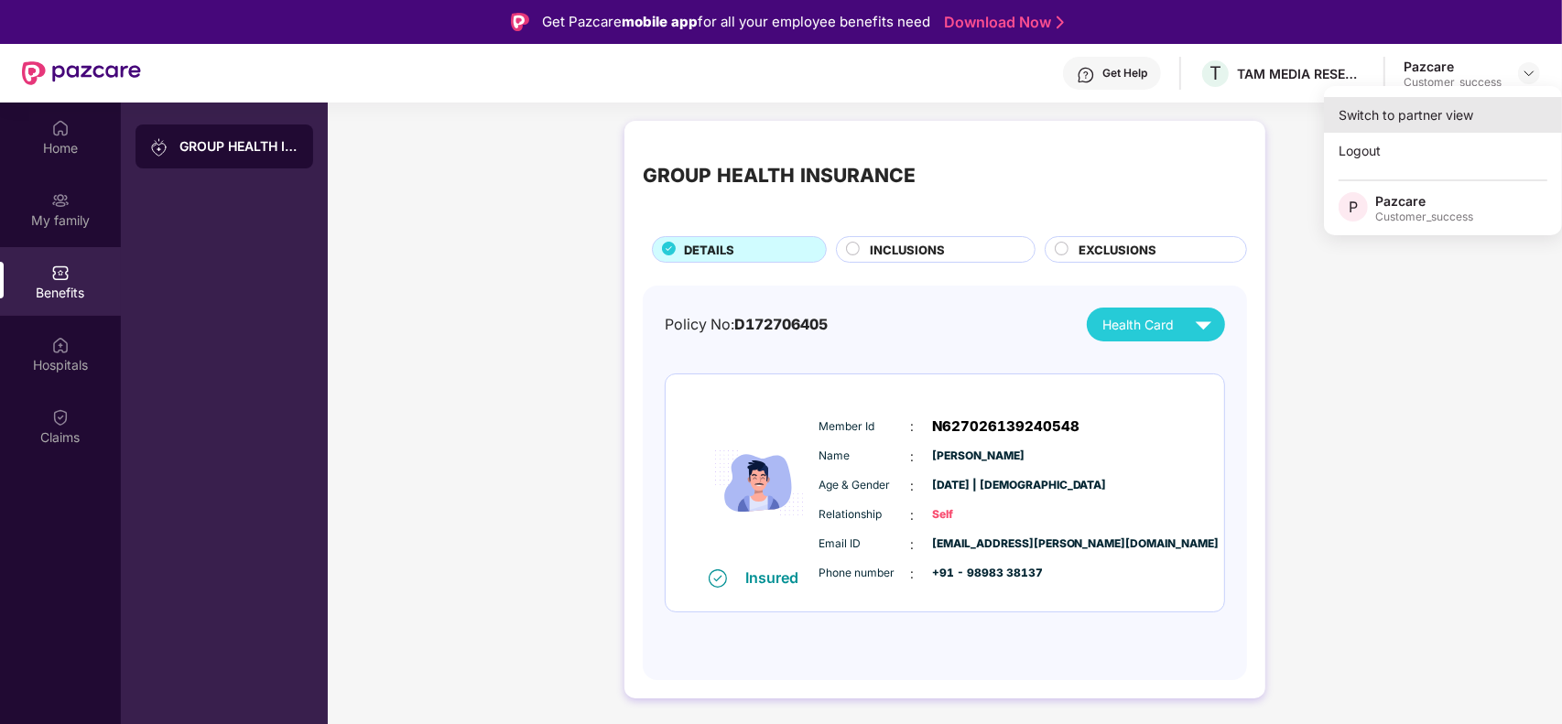
click at [1389, 108] on div "Switch to partner view" at bounding box center [1443, 115] width 238 height 36
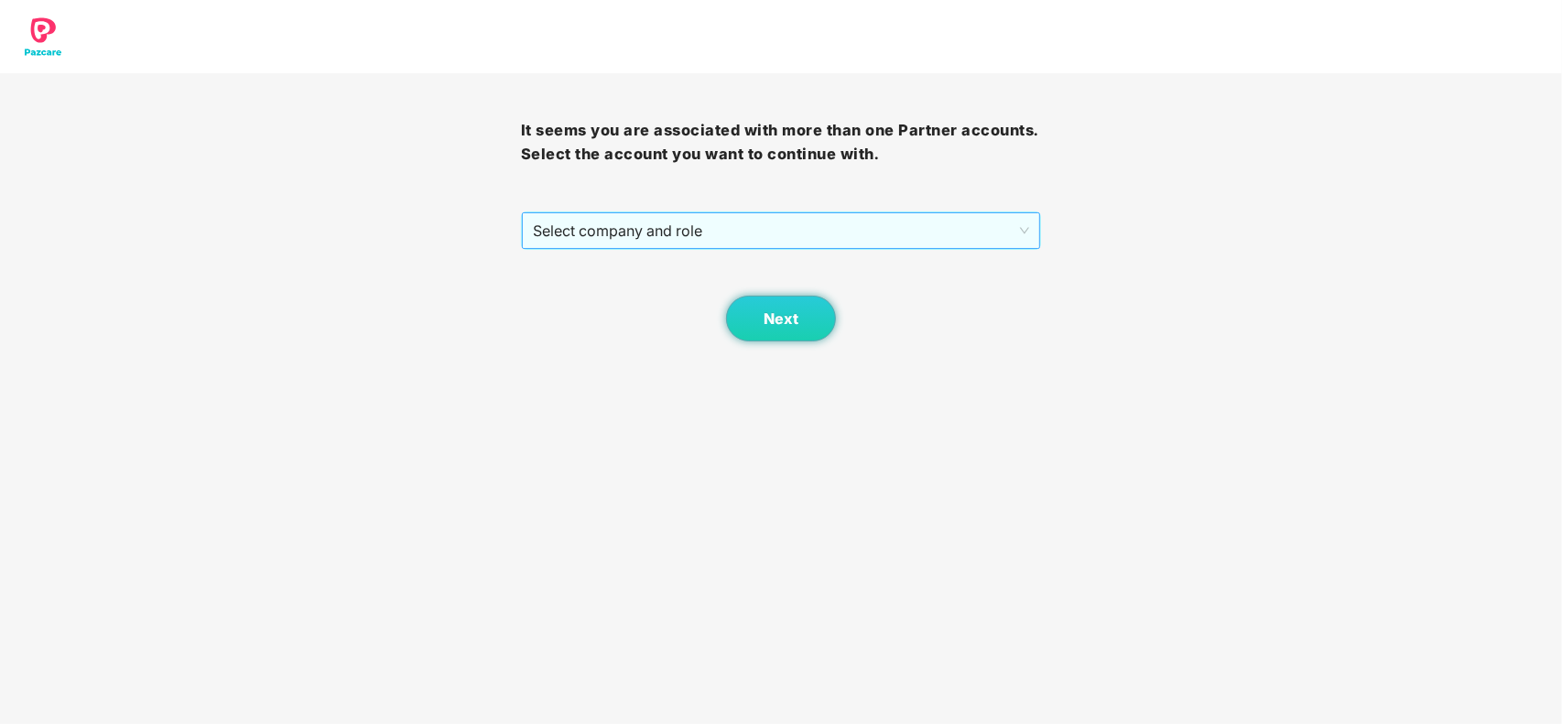
click at [710, 239] on span "Select company and role" at bounding box center [781, 230] width 497 height 35
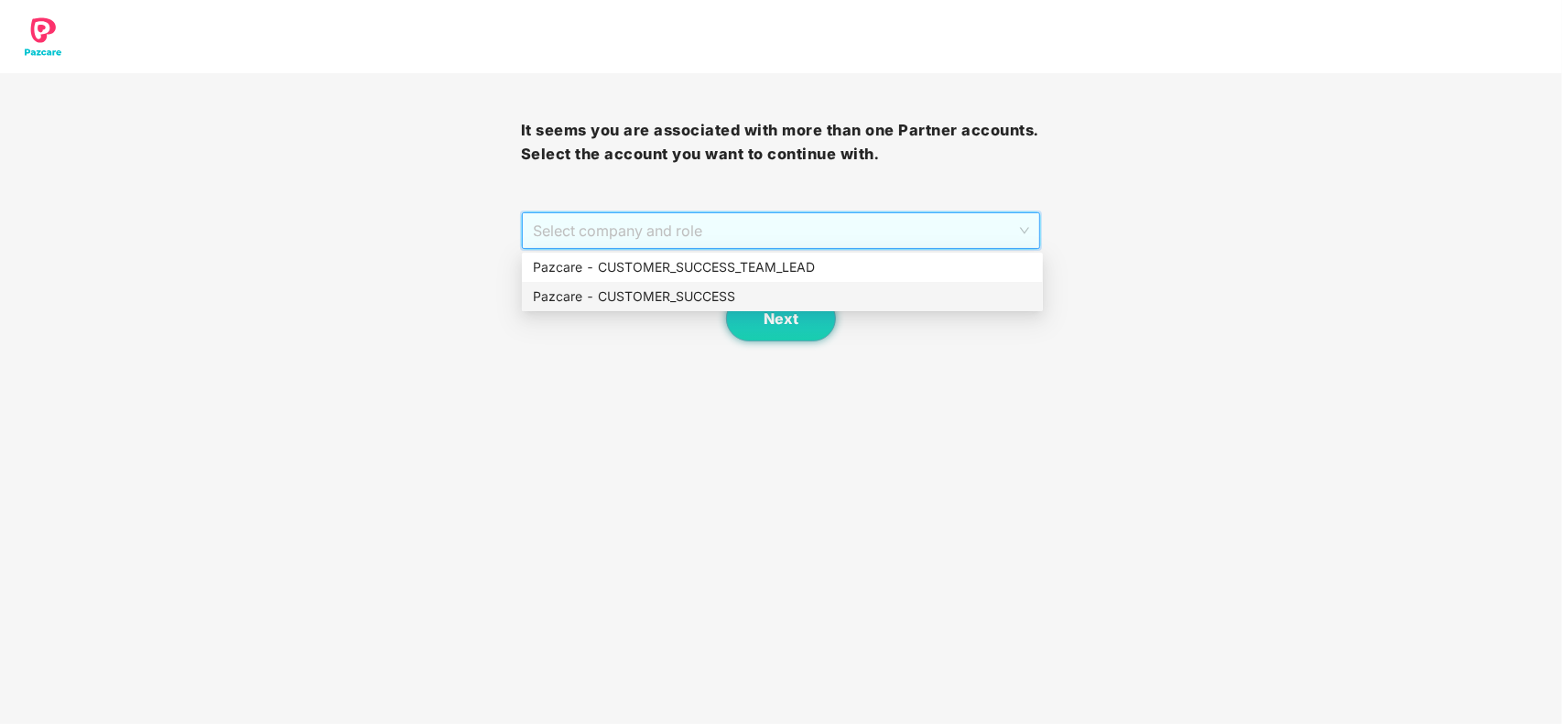
click at [673, 295] on div "Pazcare - CUSTOMER_SUCCESS" at bounding box center [782, 297] width 499 height 20
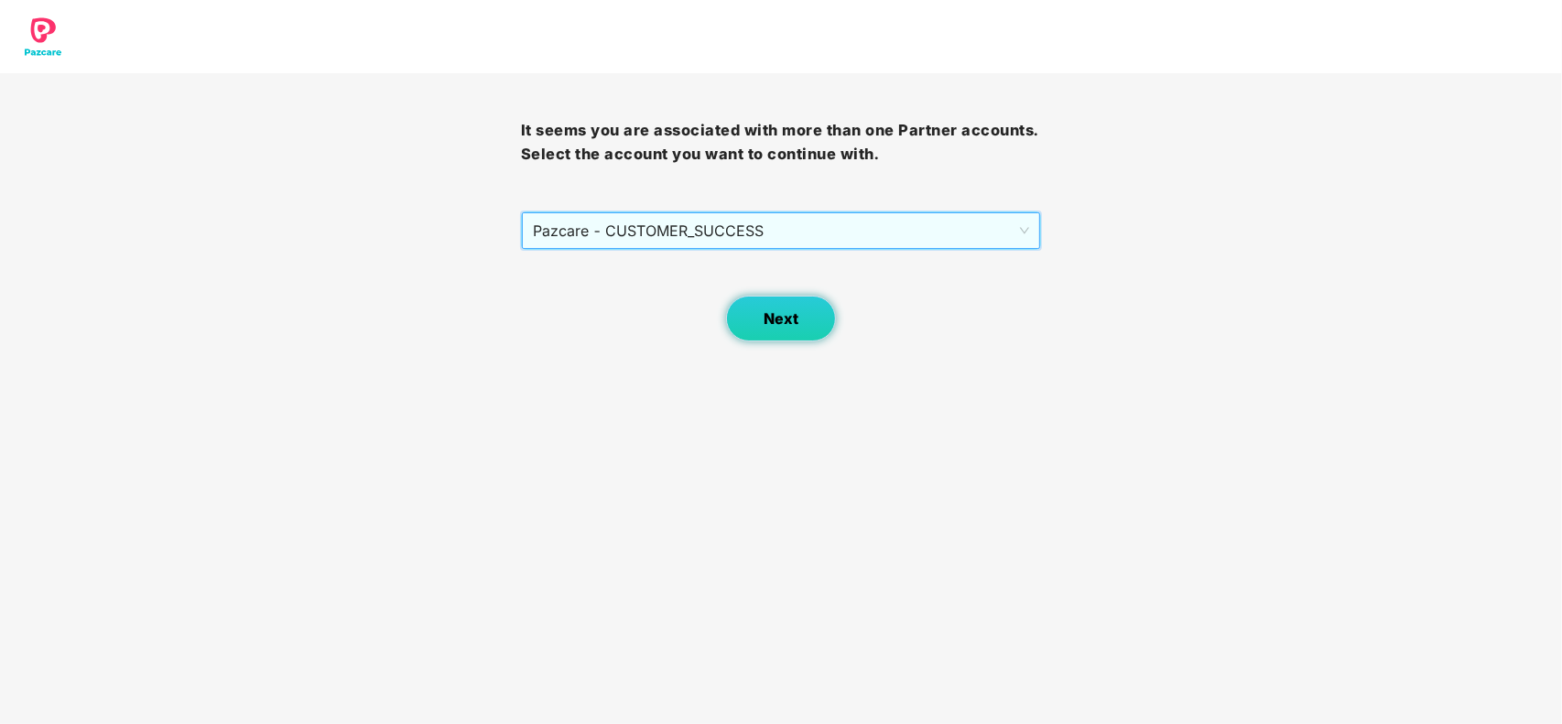
click at [762, 308] on button "Next" at bounding box center [781, 319] width 110 height 46
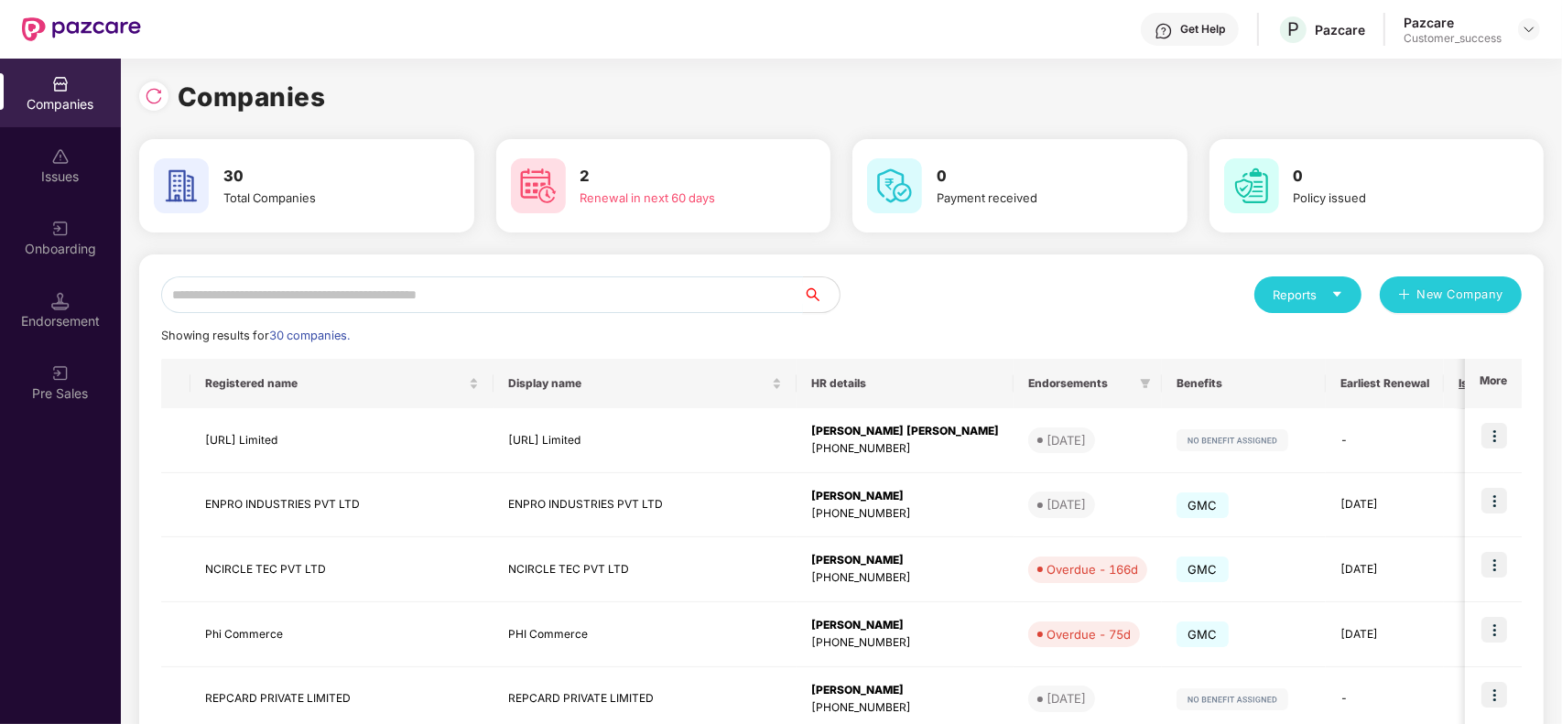
click at [449, 285] on input "text" at bounding box center [482, 295] width 642 height 37
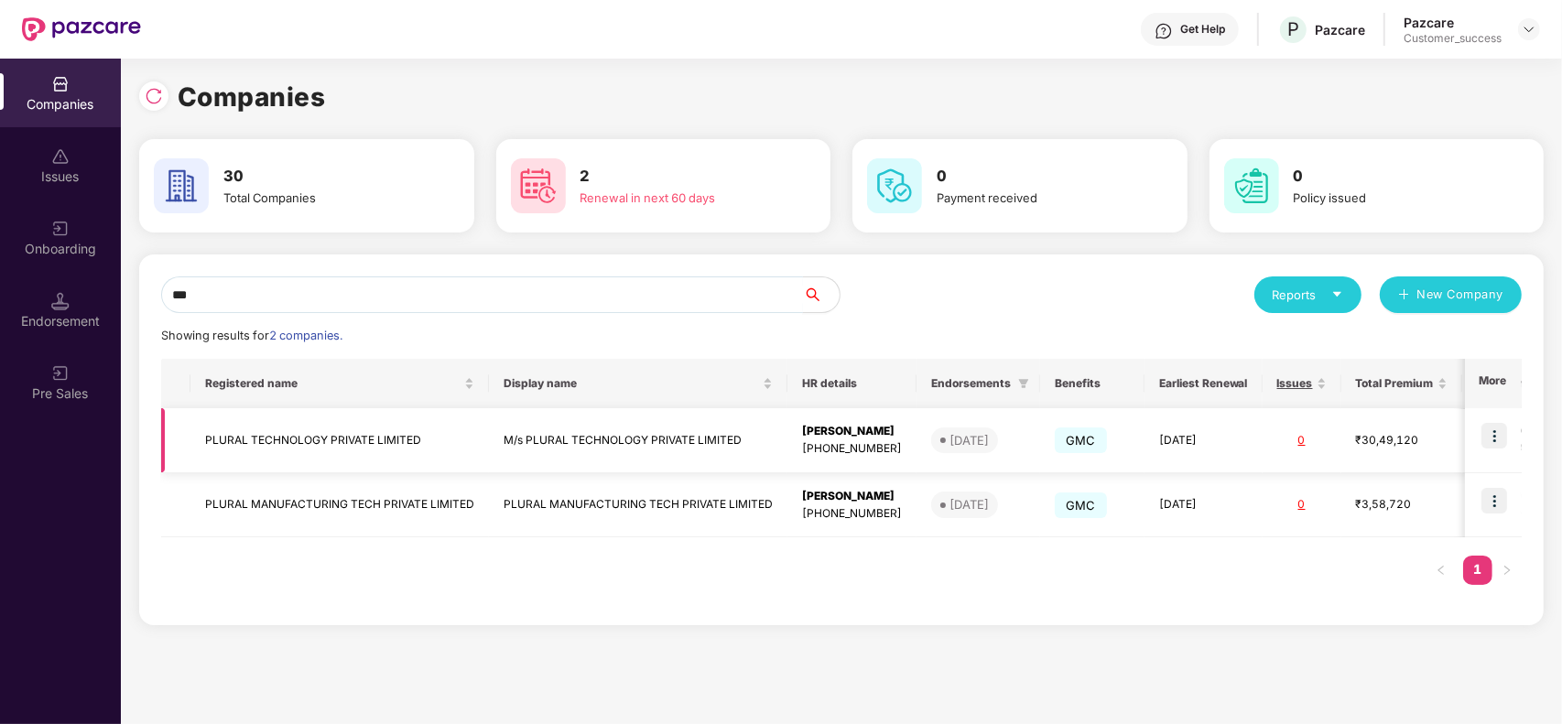
type input "***"
click at [1491, 440] on img at bounding box center [1495, 436] width 26 height 26
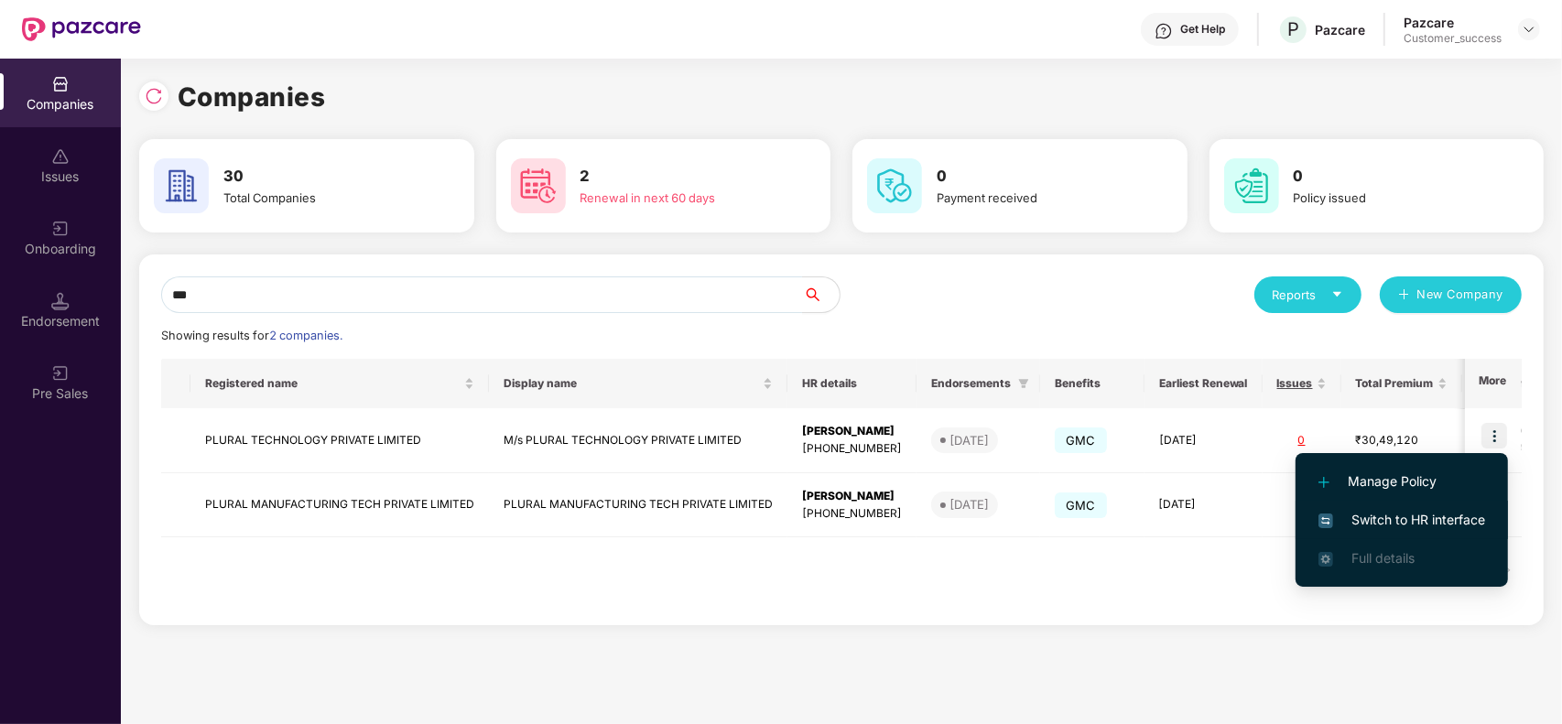
click at [1387, 517] on span "Switch to HR interface" at bounding box center [1402, 520] width 167 height 20
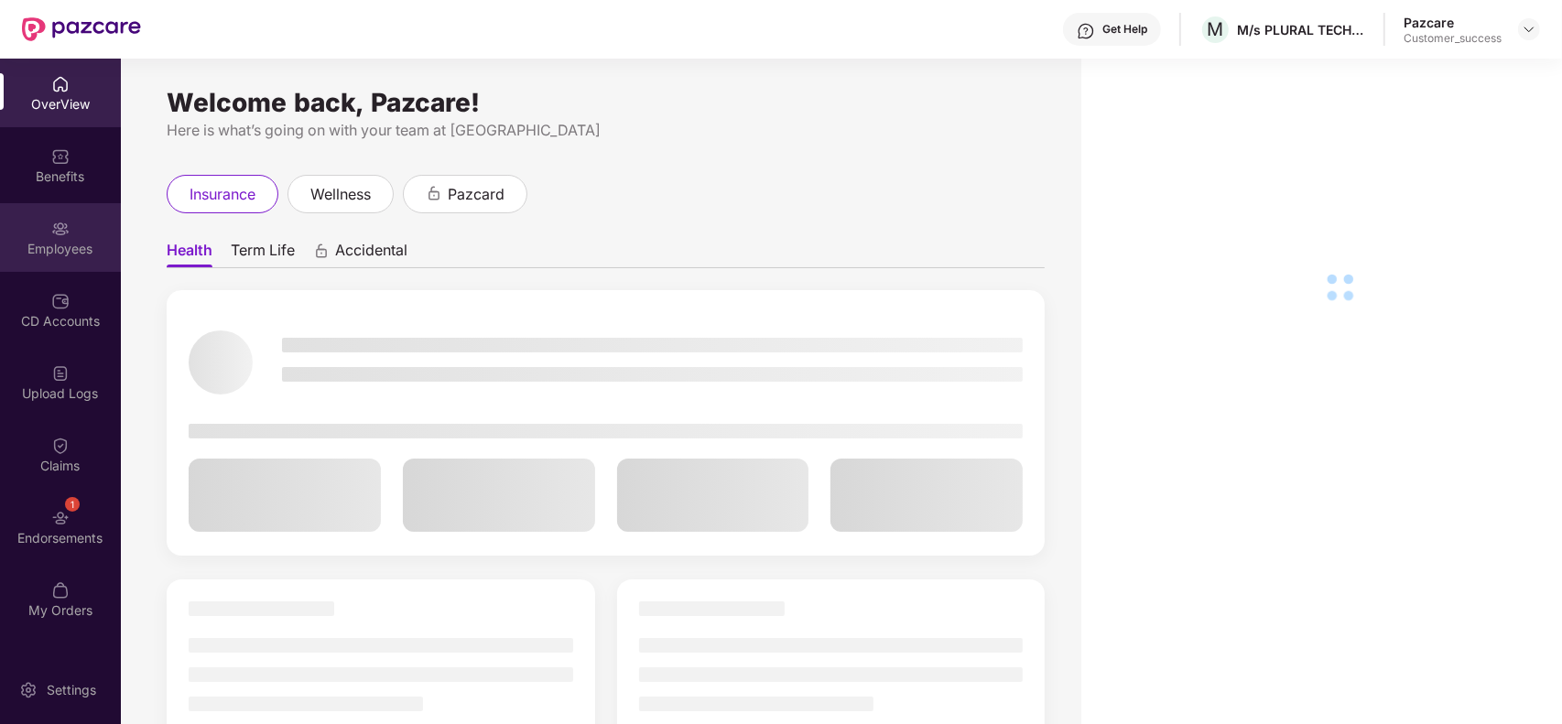
click at [75, 254] on div "Employees" at bounding box center [60, 249] width 121 height 18
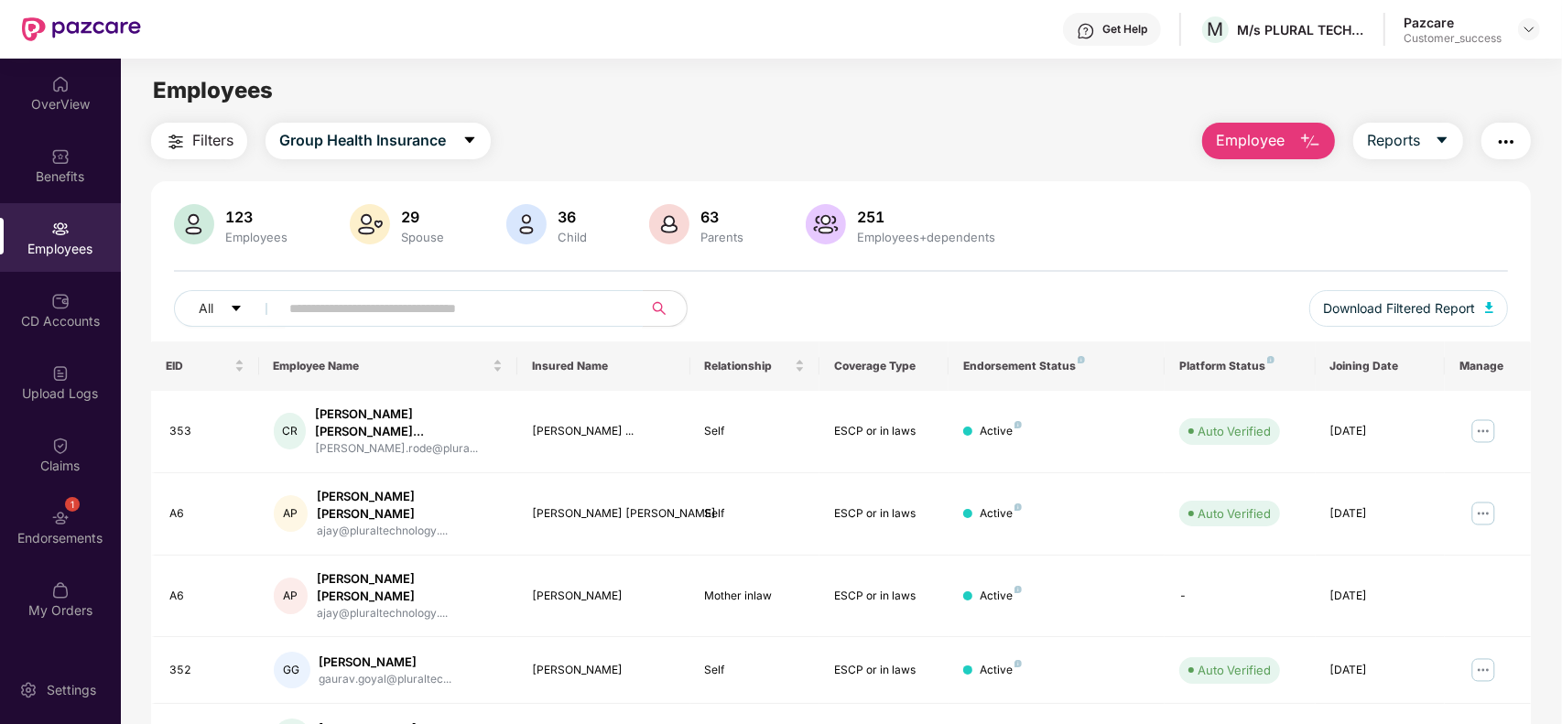
click at [350, 308] on input "text" at bounding box center [453, 308] width 329 height 27
paste input "**********"
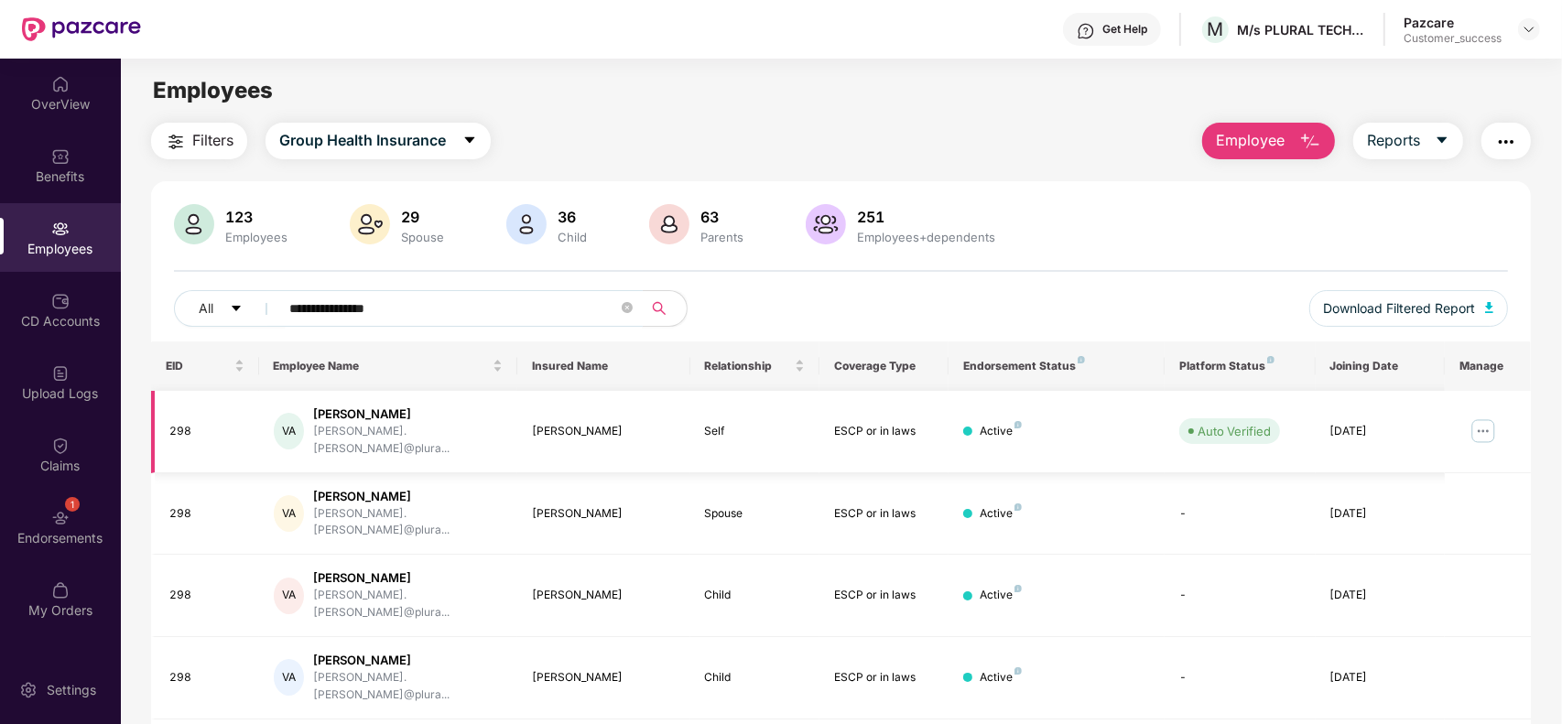
type input "**********"
click at [1481, 424] on img at bounding box center [1483, 431] width 29 height 29
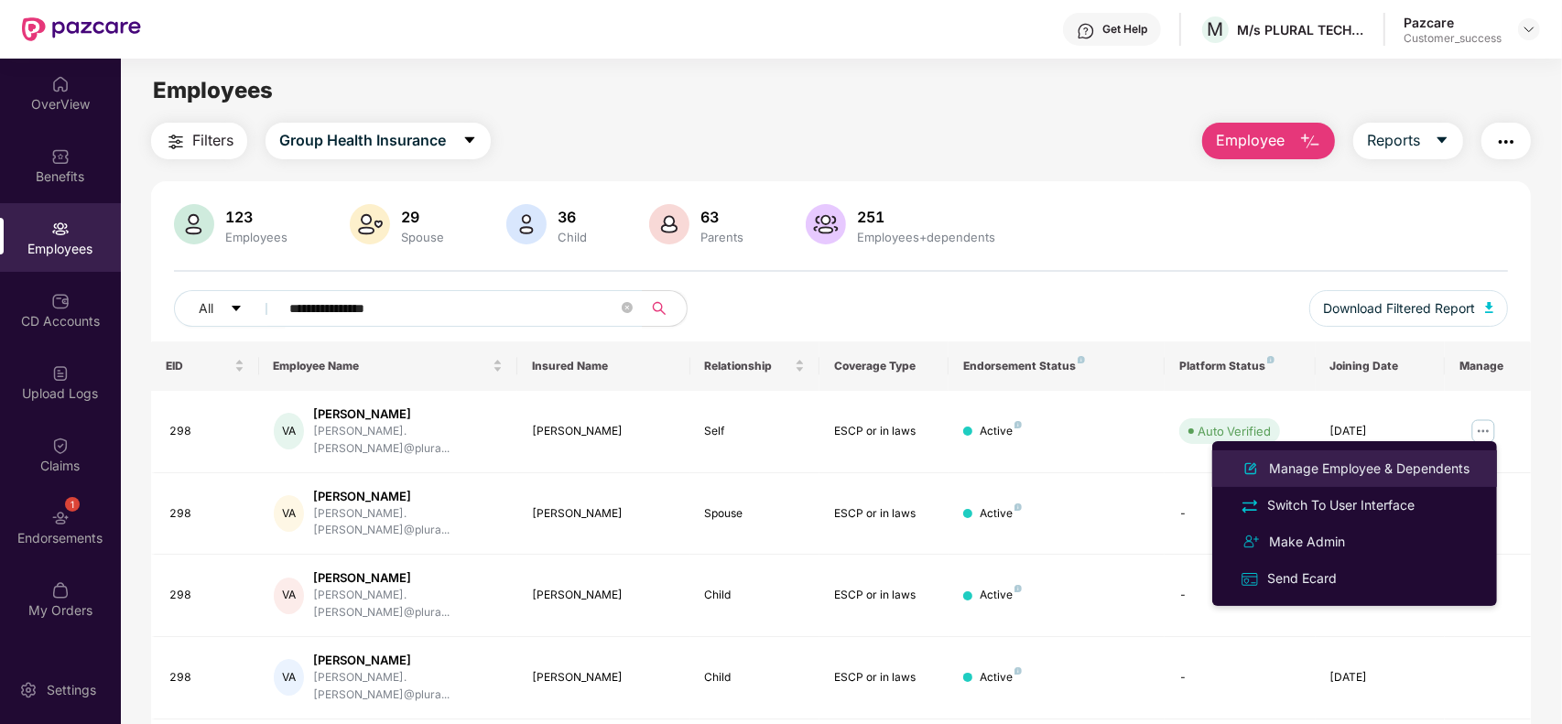
click at [1289, 467] on div "Manage Employee & Dependents" at bounding box center [1370, 469] width 208 height 20
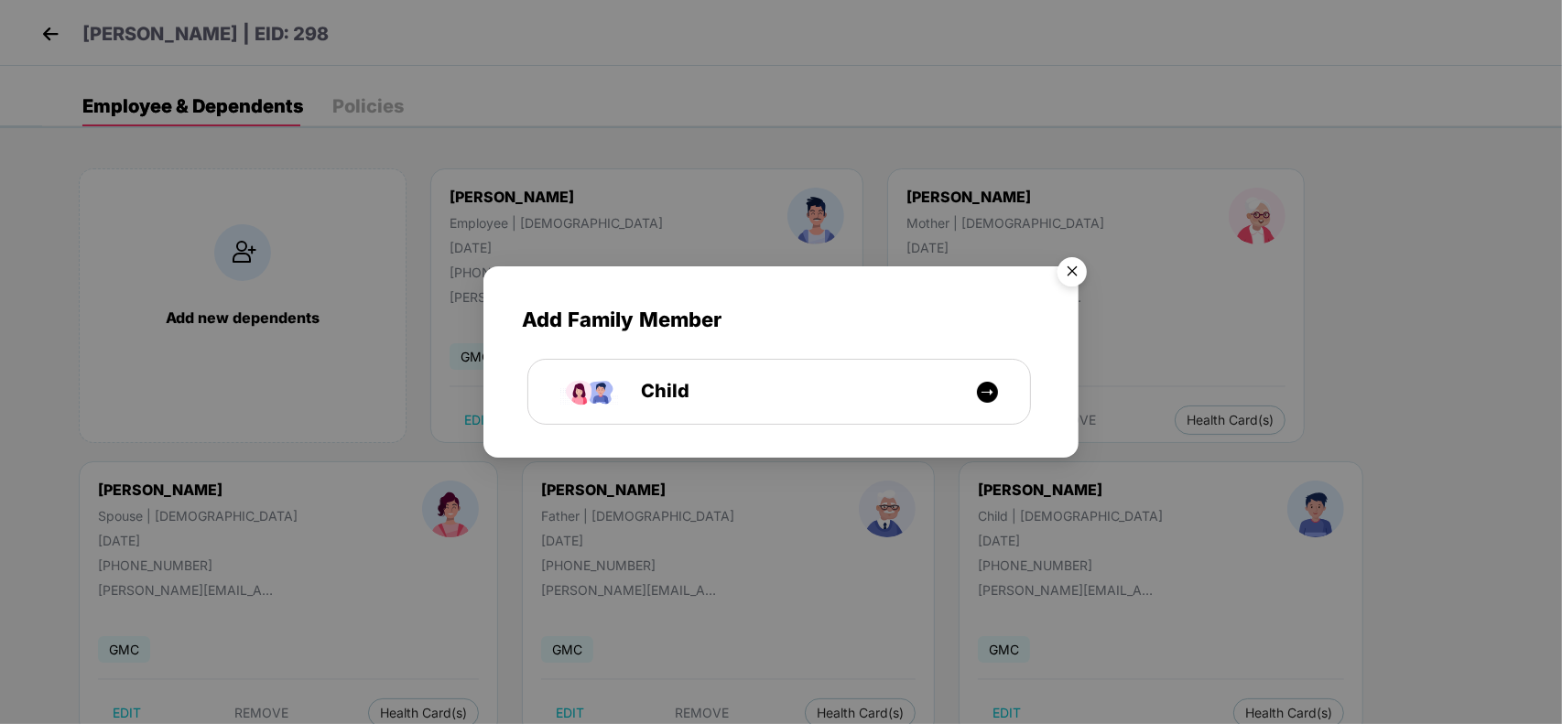
click at [1070, 277] on img "Close" at bounding box center [1072, 274] width 51 height 51
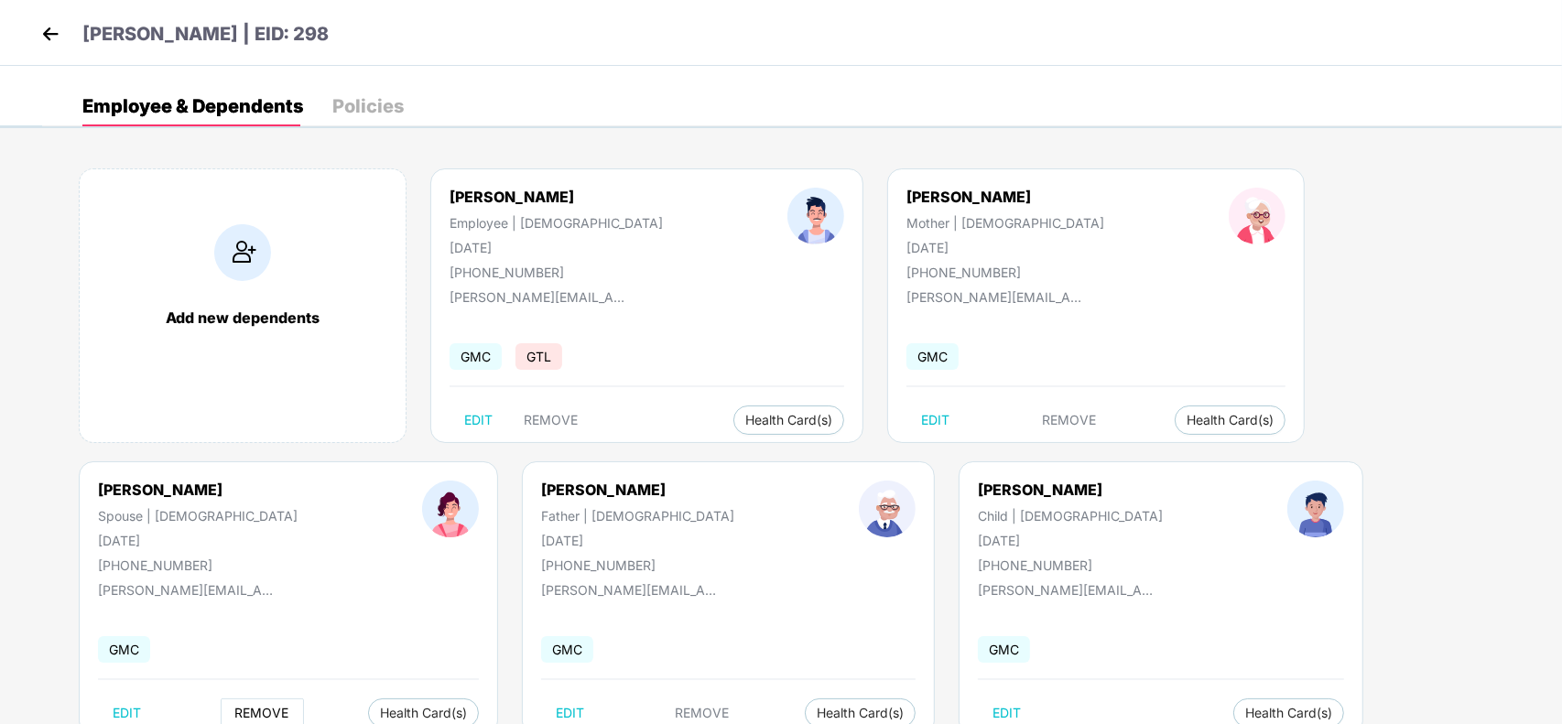
click at [289, 706] on span "REMOVE" at bounding box center [262, 713] width 54 height 15
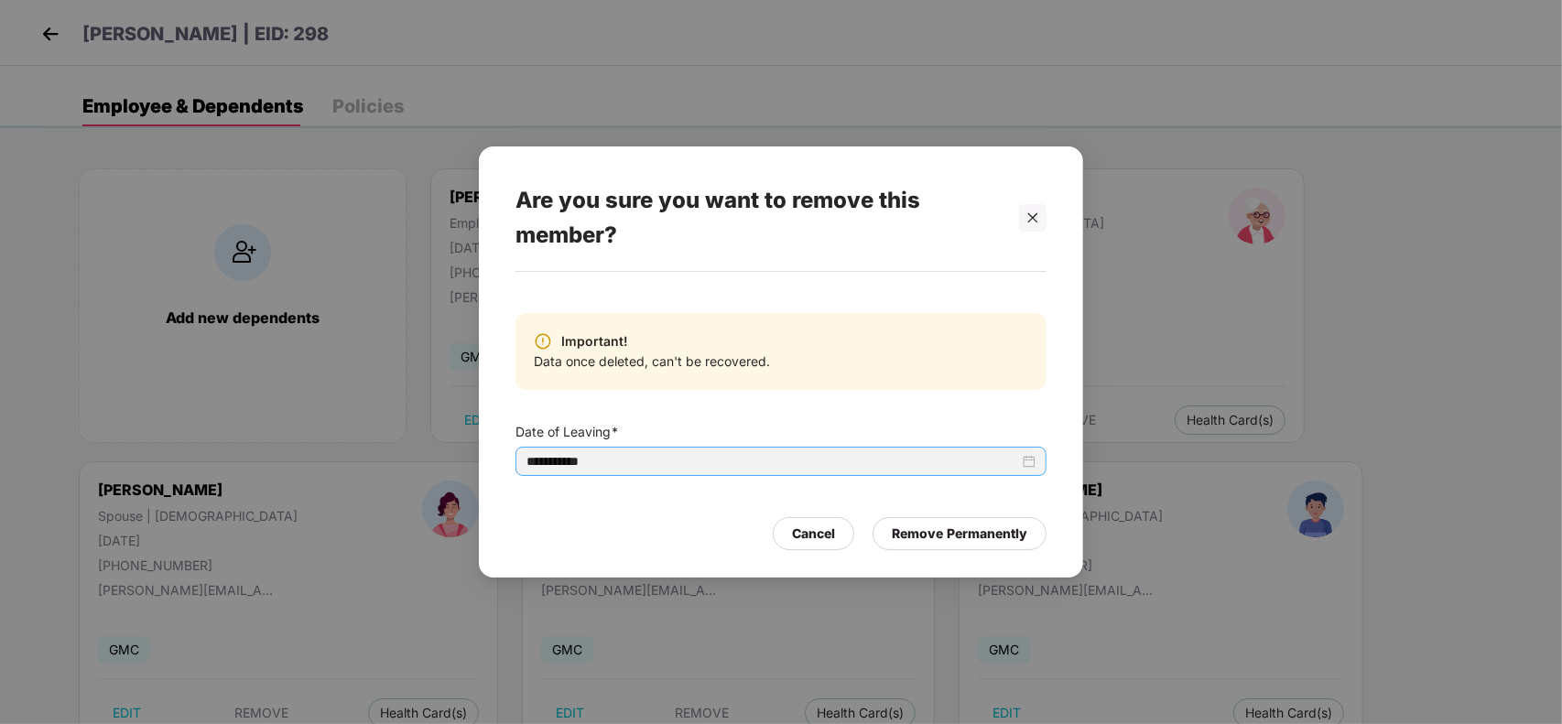
click at [1030, 467] on div "**********" at bounding box center [781, 461] width 509 height 20
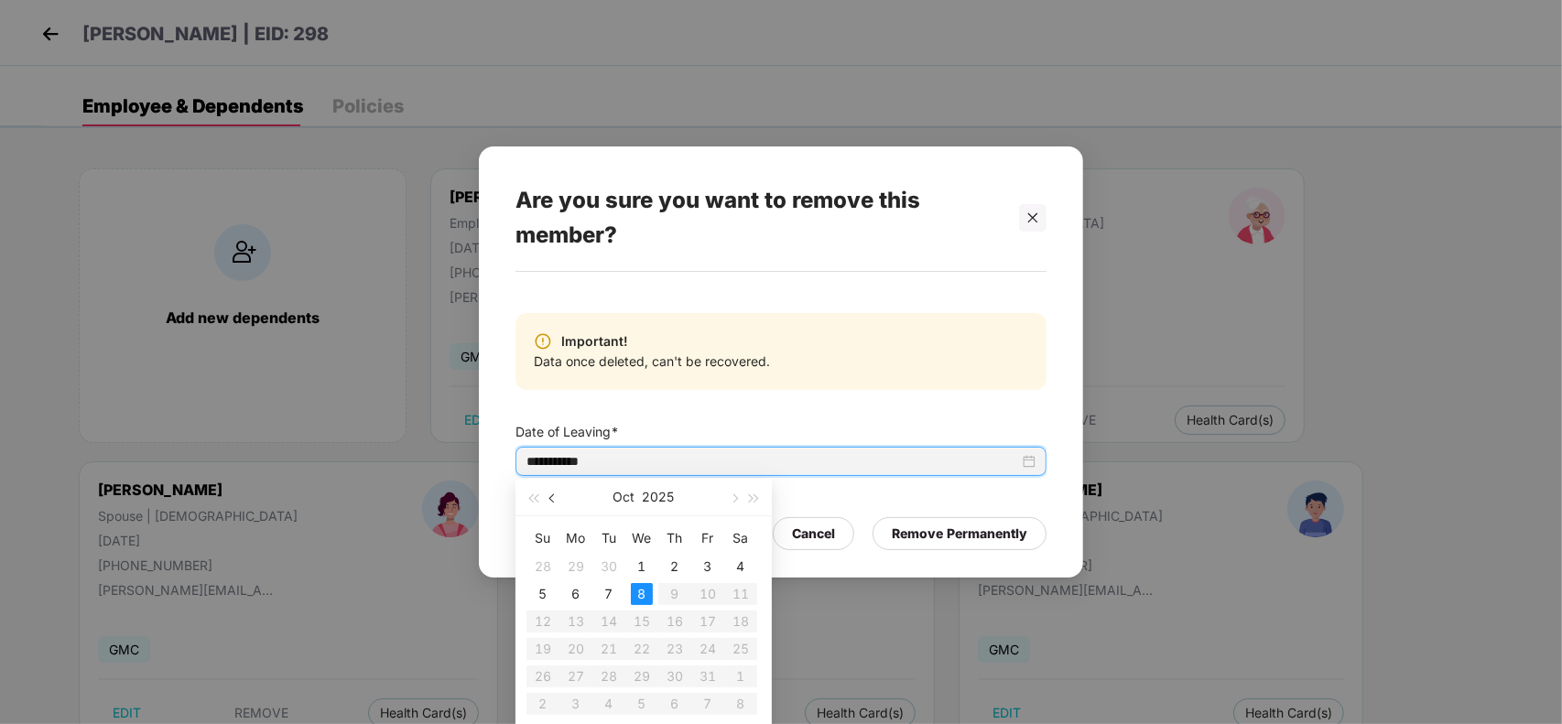
click at [550, 499] on span "button" at bounding box center [553, 498] width 9 height 9
type input "**********"
click at [609, 591] on div "9" at bounding box center [609, 594] width 22 height 22
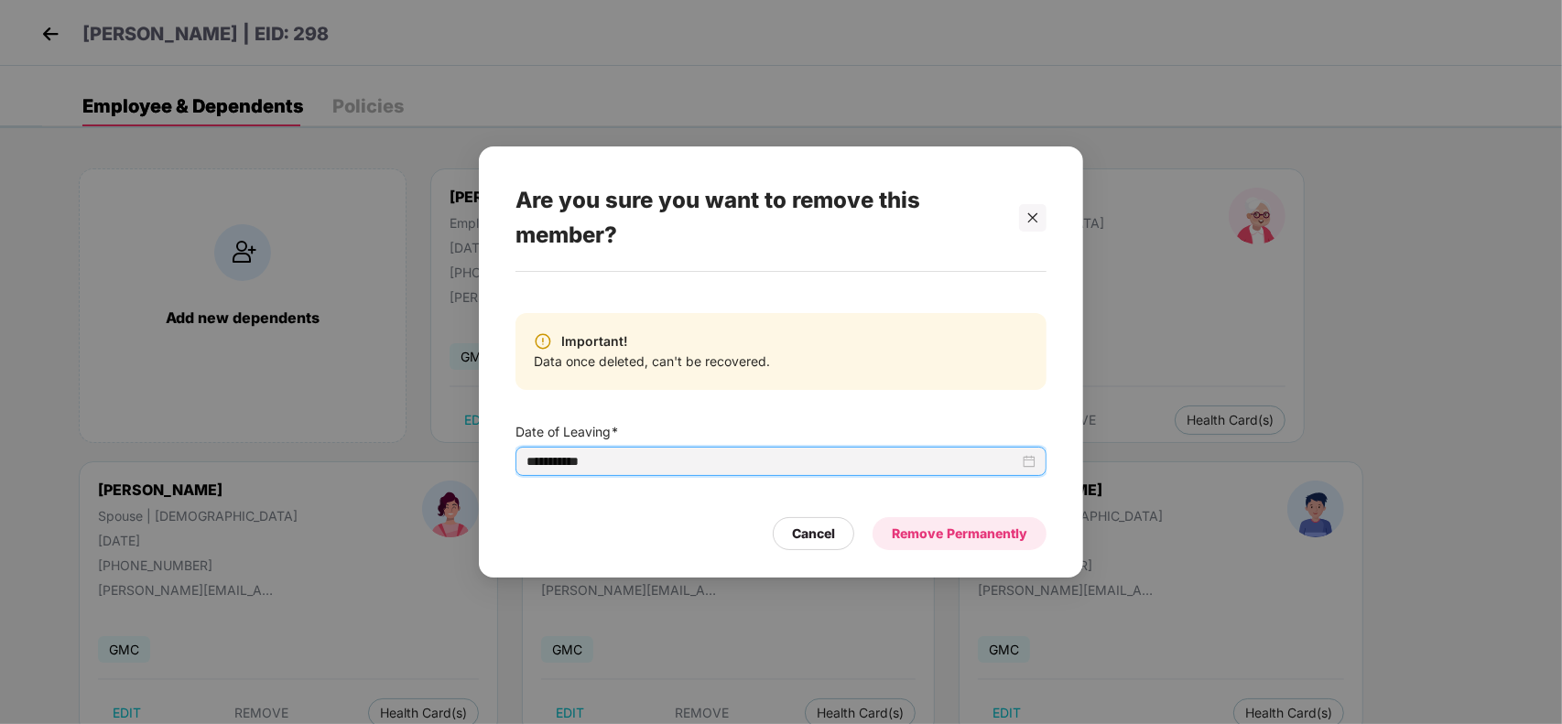
click at [926, 533] on div "Remove Permanently" at bounding box center [960, 534] width 136 height 20
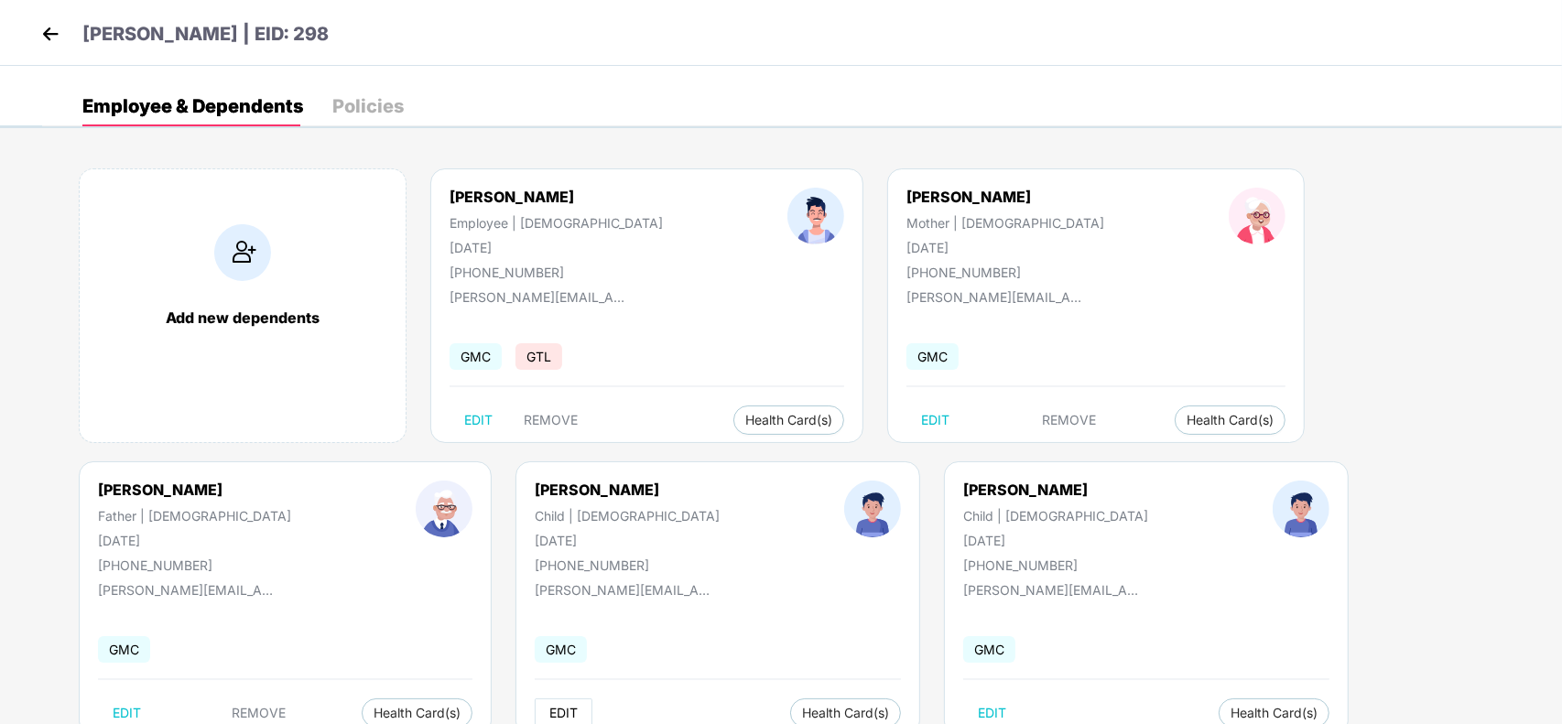
click at [549, 706] on span "EDIT" at bounding box center [563, 713] width 28 height 15
select select "*****"
select select "****"
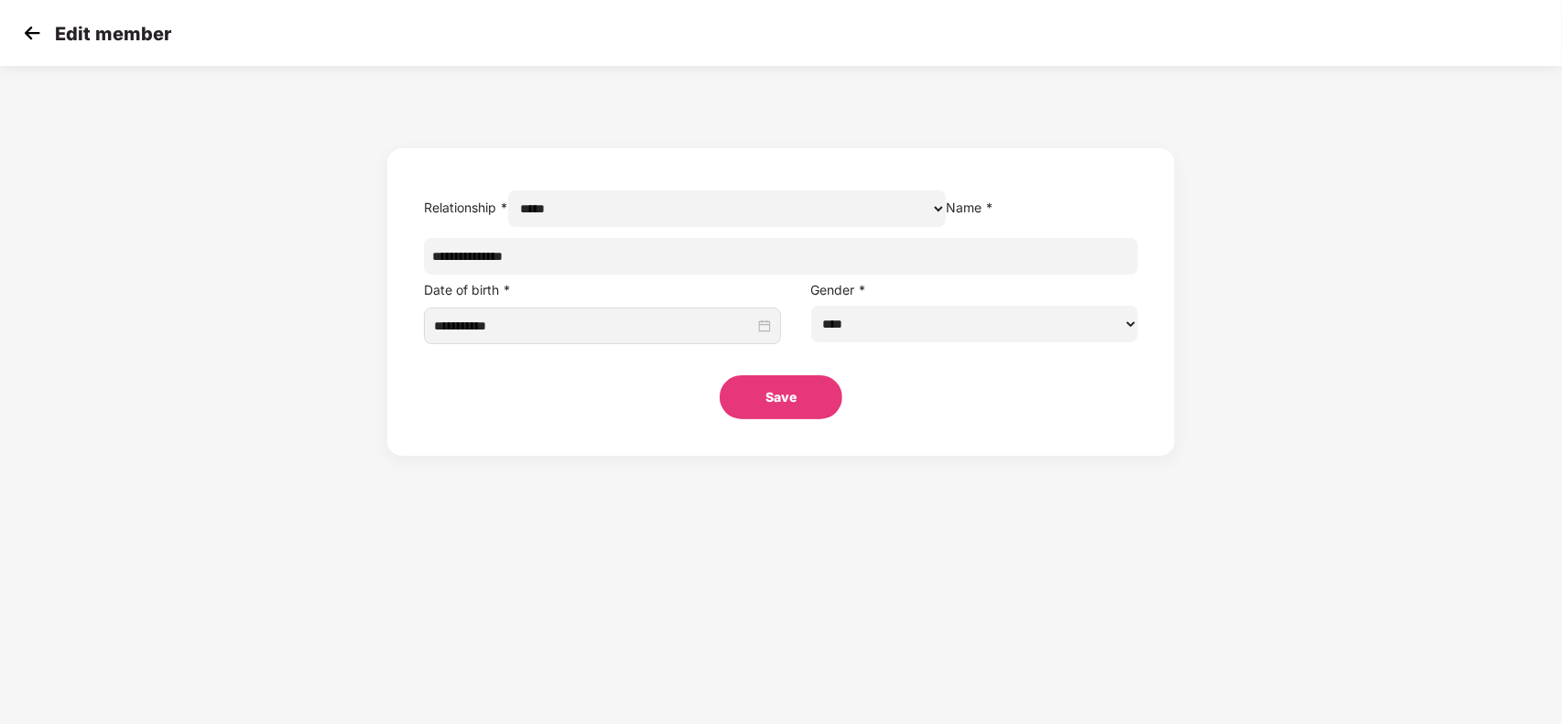
click at [26, 38] on img at bounding box center [31, 32] width 27 height 27
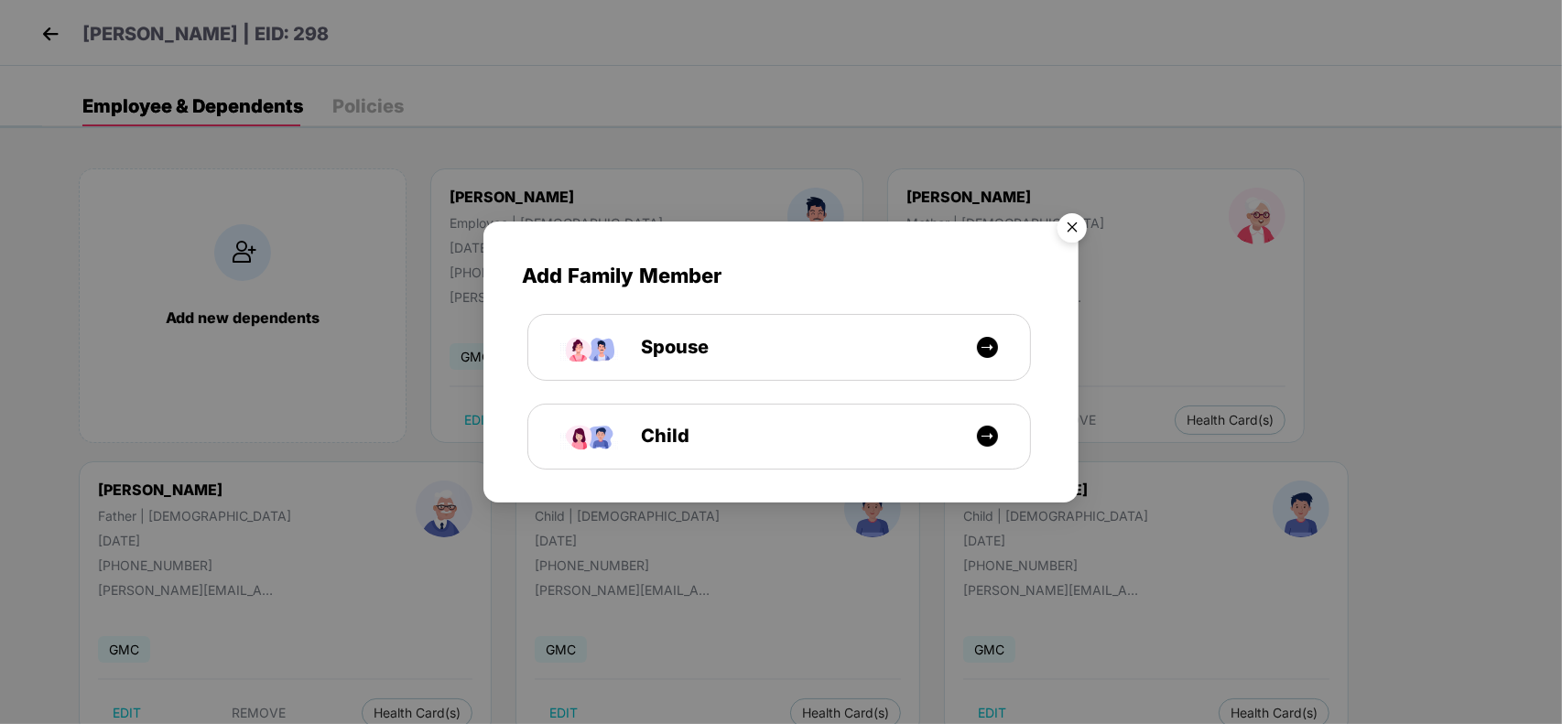
click at [1069, 229] on img "Close" at bounding box center [1072, 230] width 51 height 51
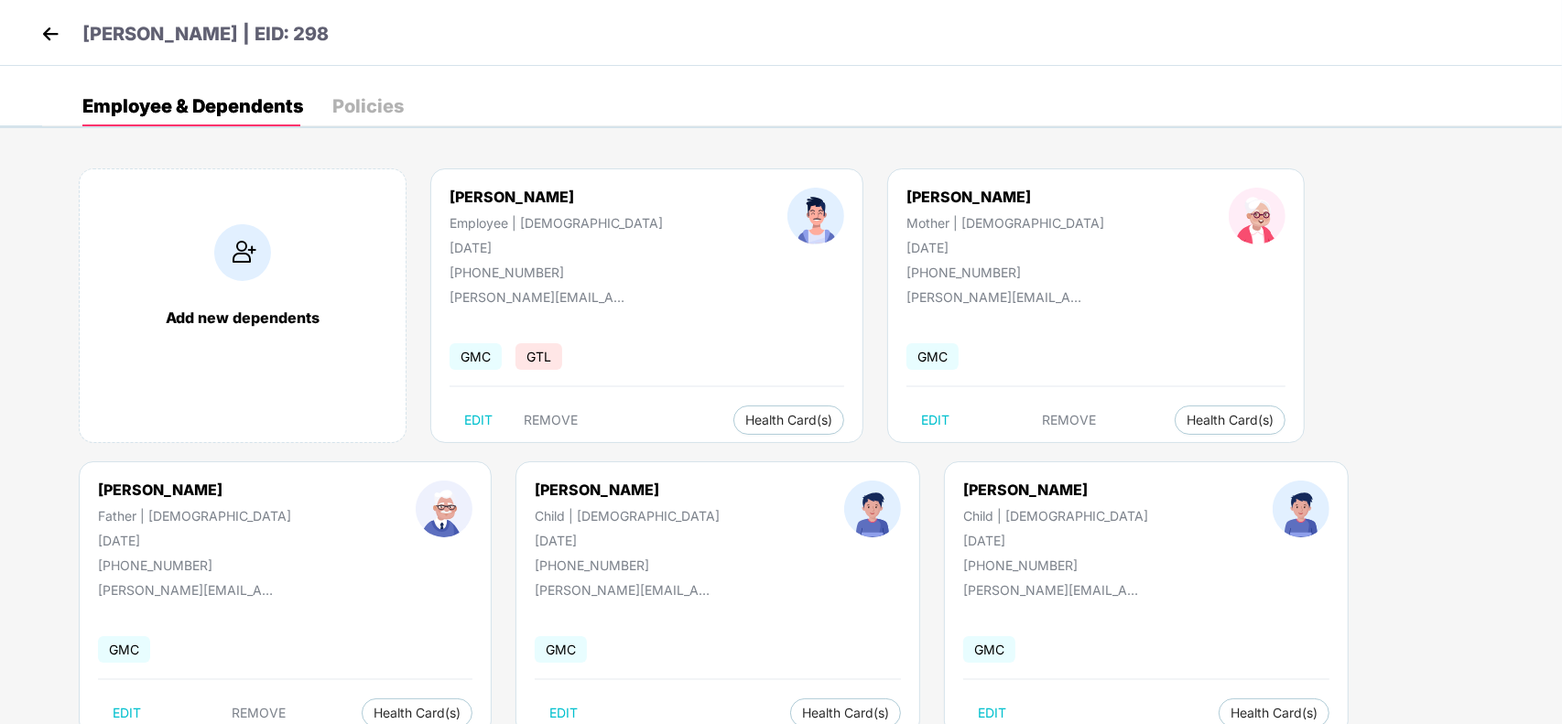
click at [1007, 537] on div "Add new dependents Vinayak Annaldas Employee | Male 20 Dec 1983 +919975361775 v…" at bounding box center [802, 461] width 1520 height 641
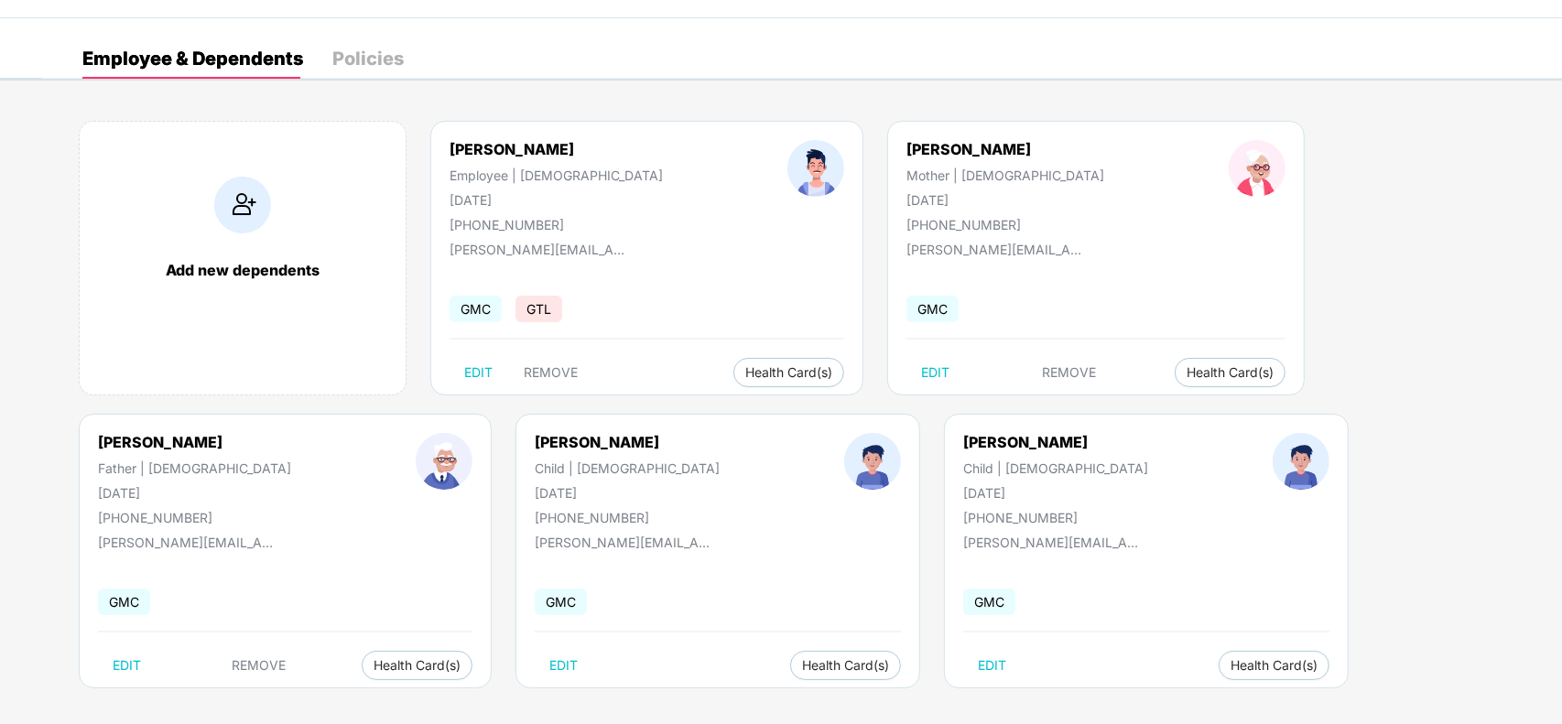
scroll to position [57, 0]
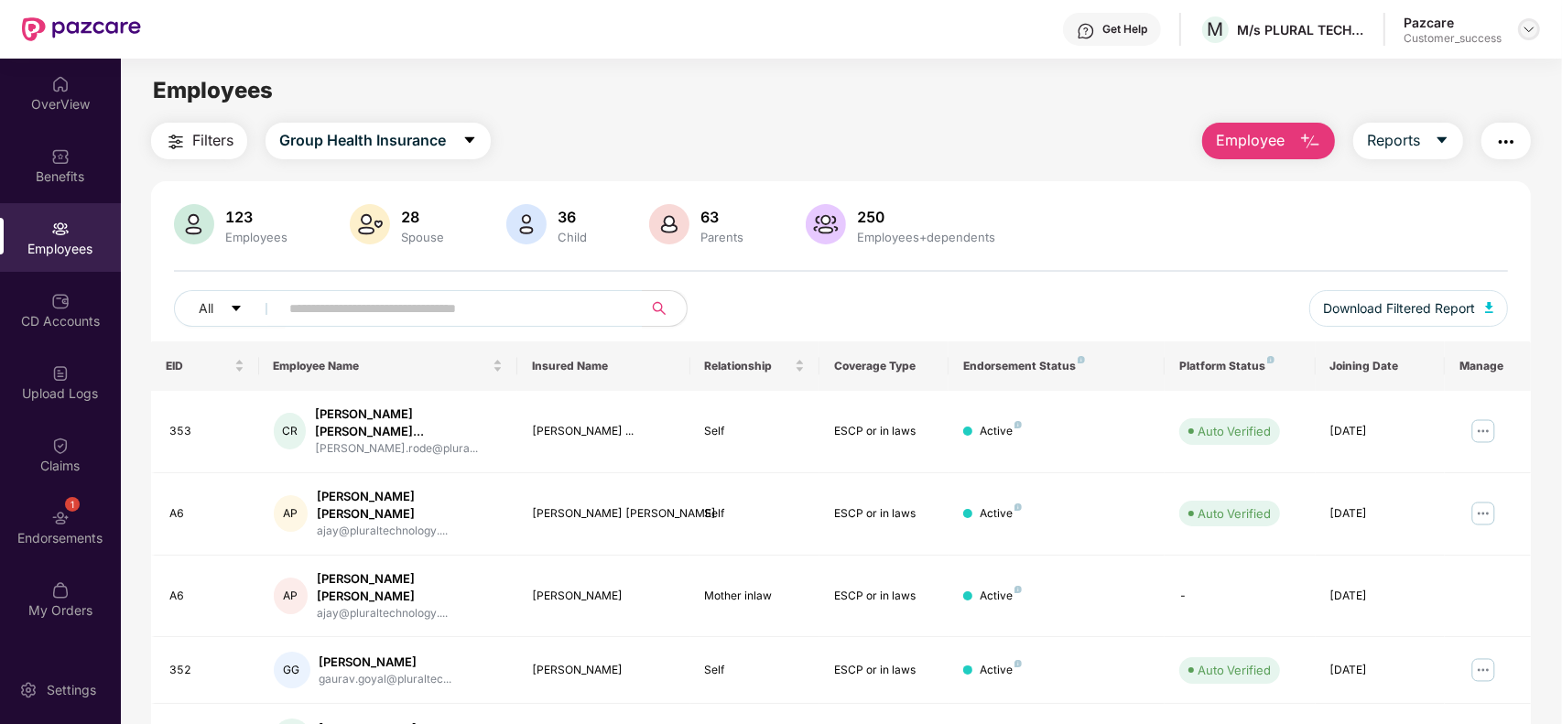
click at [1535, 30] on img at bounding box center [1529, 29] width 15 height 15
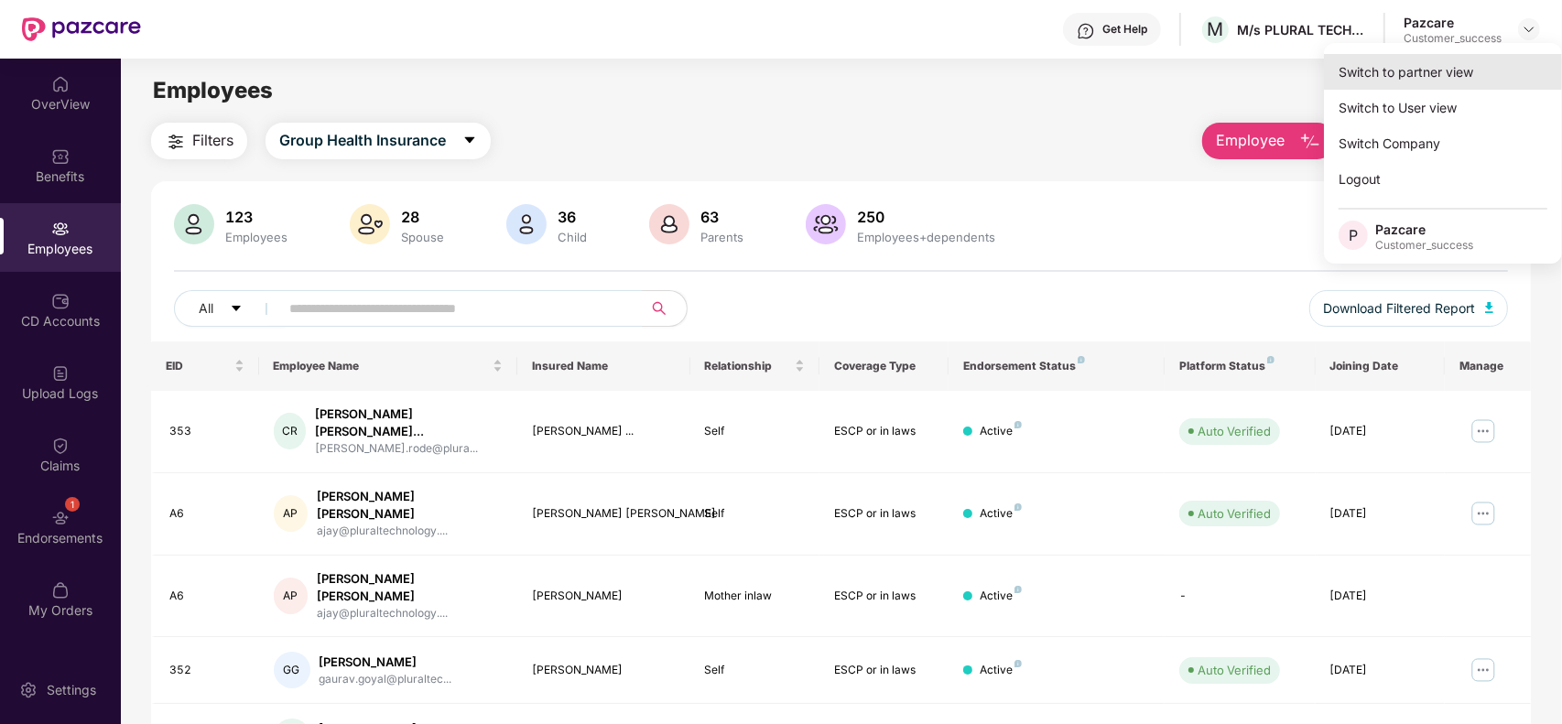
click at [1398, 76] on div "Switch to partner view" at bounding box center [1443, 72] width 238 height 36
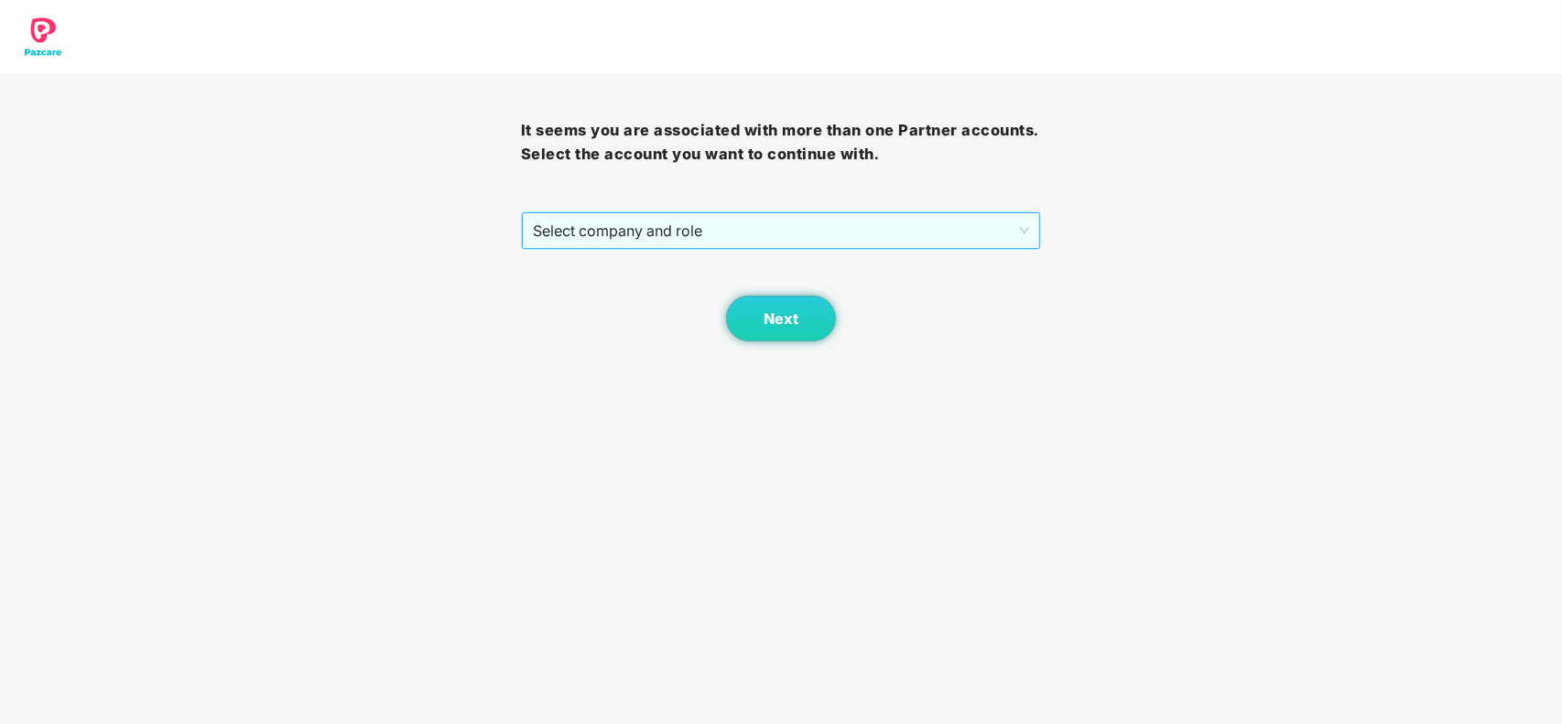
click at [733, 232] on span "Select company and role" at bounding box center [781, 230] width 497 height 35
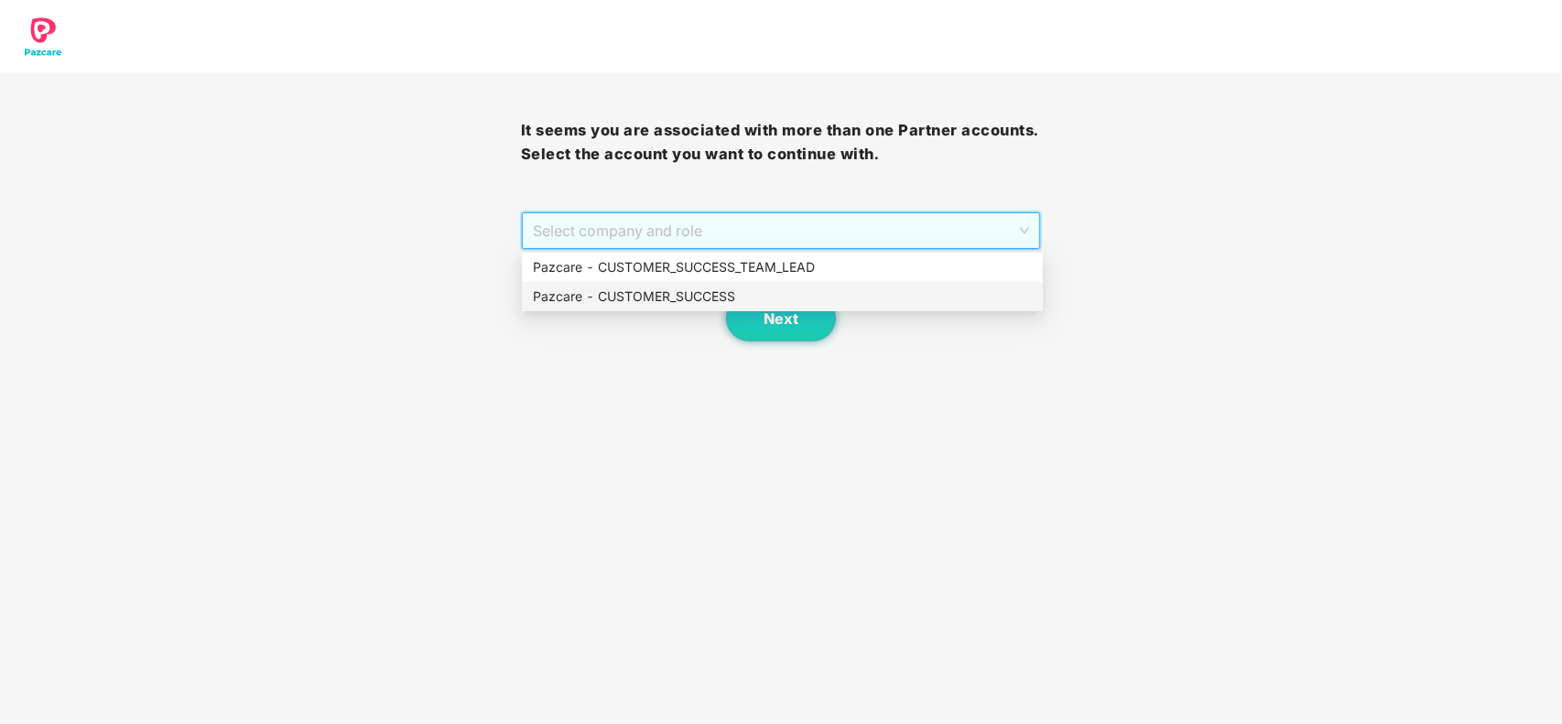
click at [705, 287] on div "Pazcare - CUSTOMER_SUCCESS" at bounding box center [782, 297] width 499 height 20
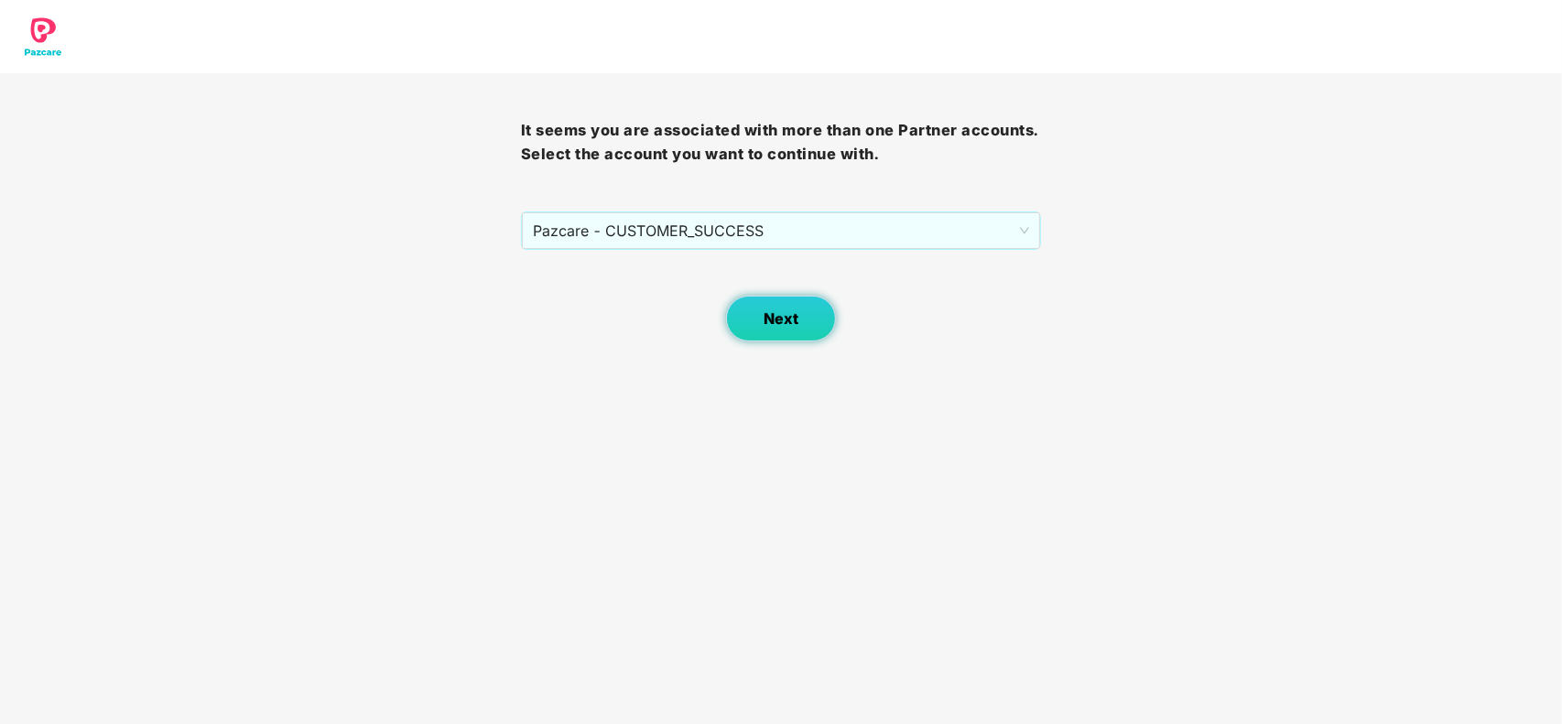
click at [744, 309] on button "Next" at bounding box center [781, 319] width 110 height 46
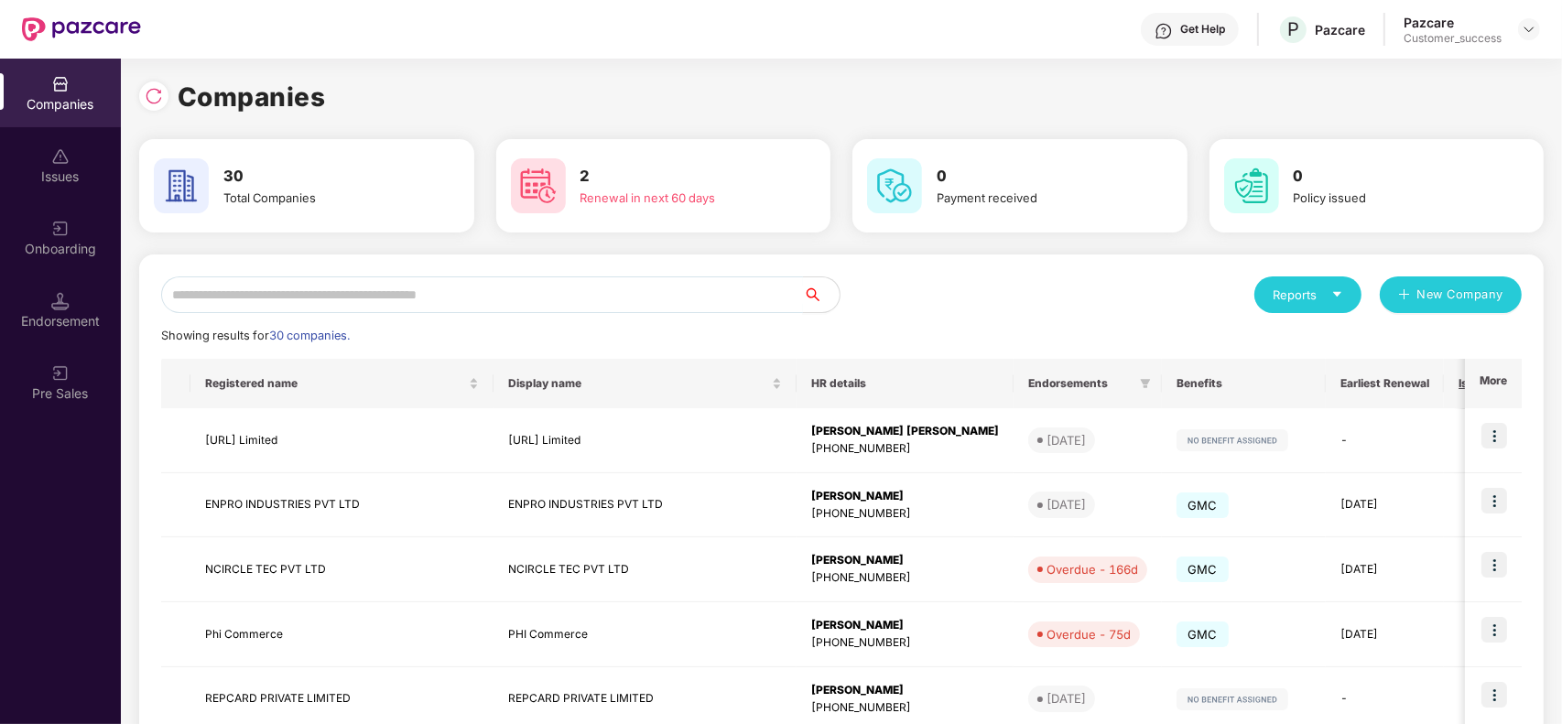
click at [440, 286] on input "text" at bounding box center [482, 295] width 642 height 37
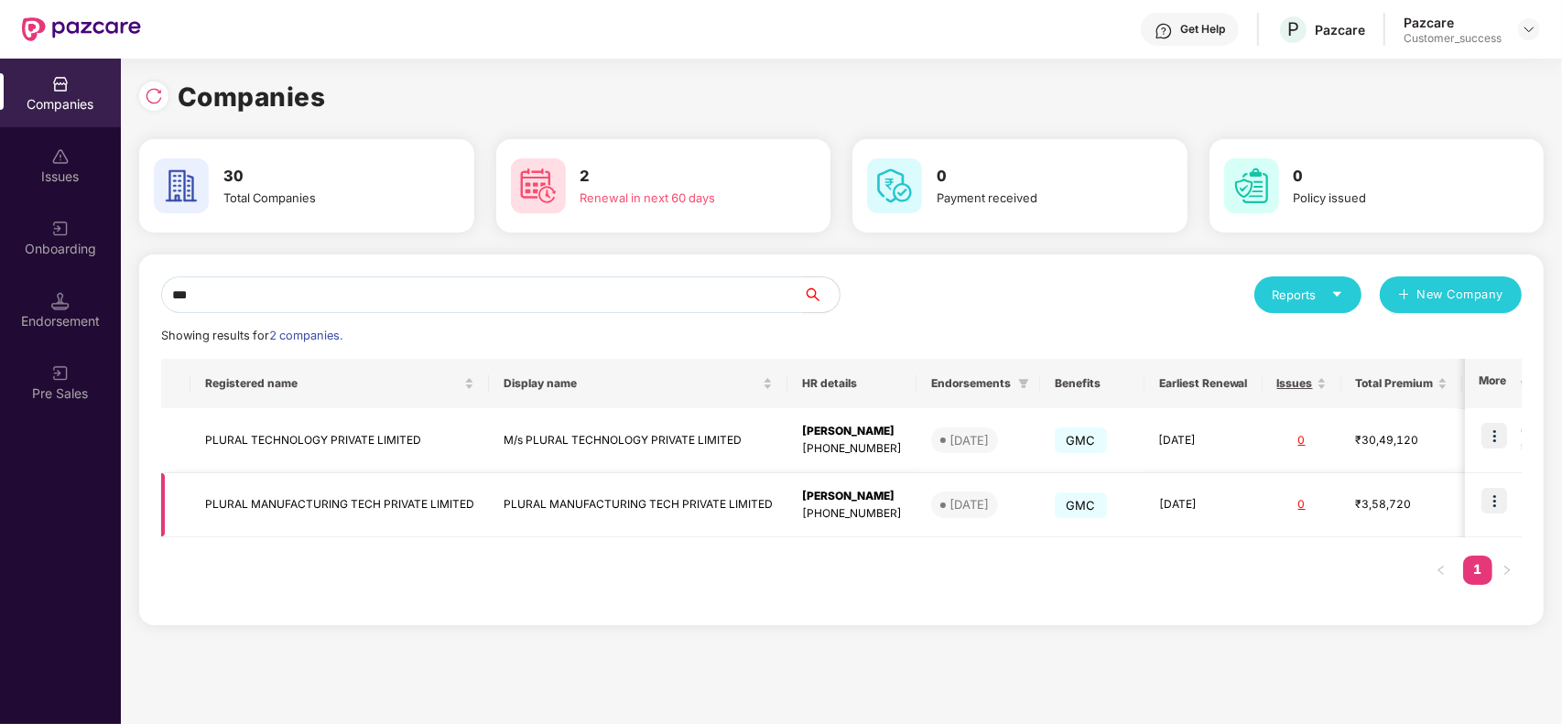
type input "***"
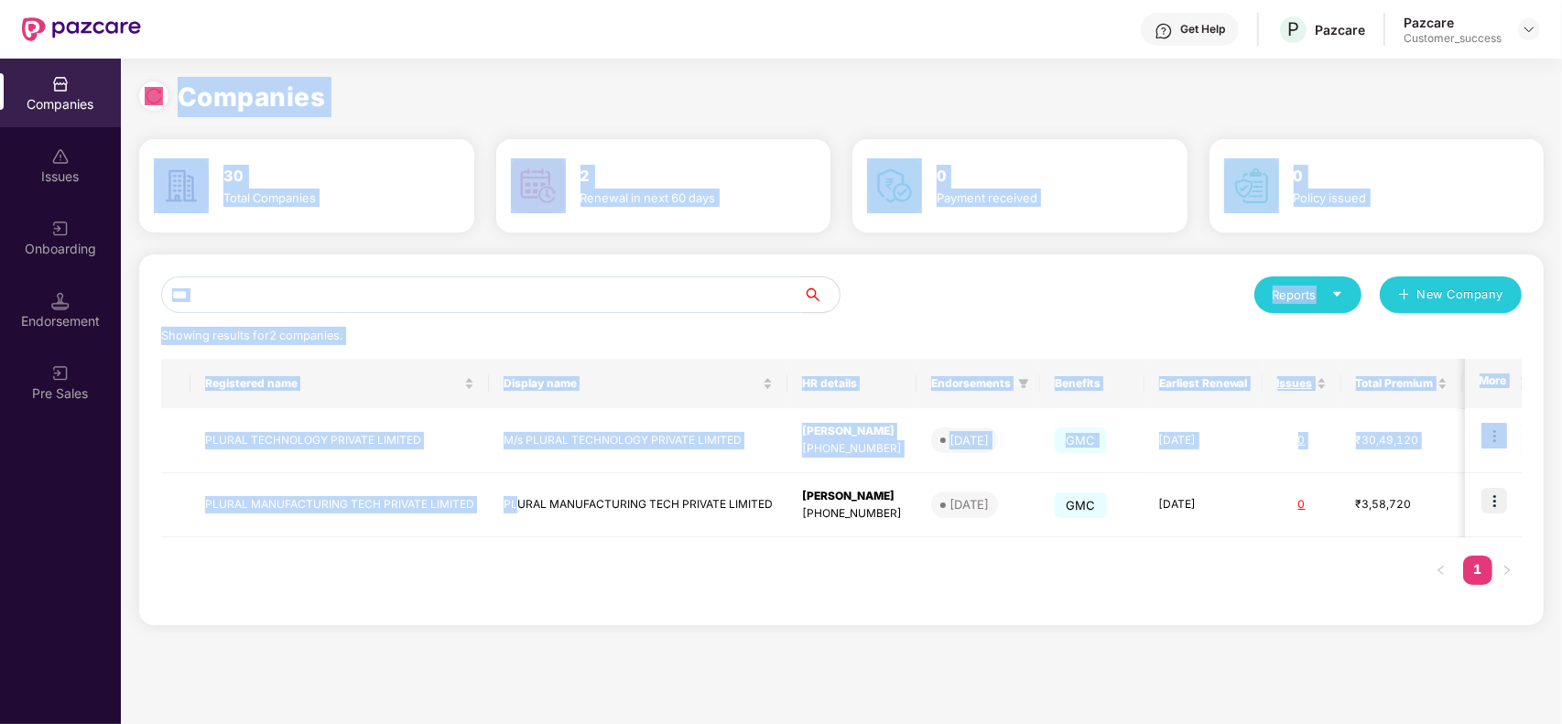
drag, startPoint x: 514, startPoint y: 515, endPoint x: 88, endPoint y: 487, distance: 426.7
click at [88, 487] on div "Companies Issues Onboarding Endorsement Pre Sales Companies 30 Total Companies …" at bounding box center [781, 392] width 1562 height 666
